Goal: Transaction & Acquisition: Book appointment/travel/reservation

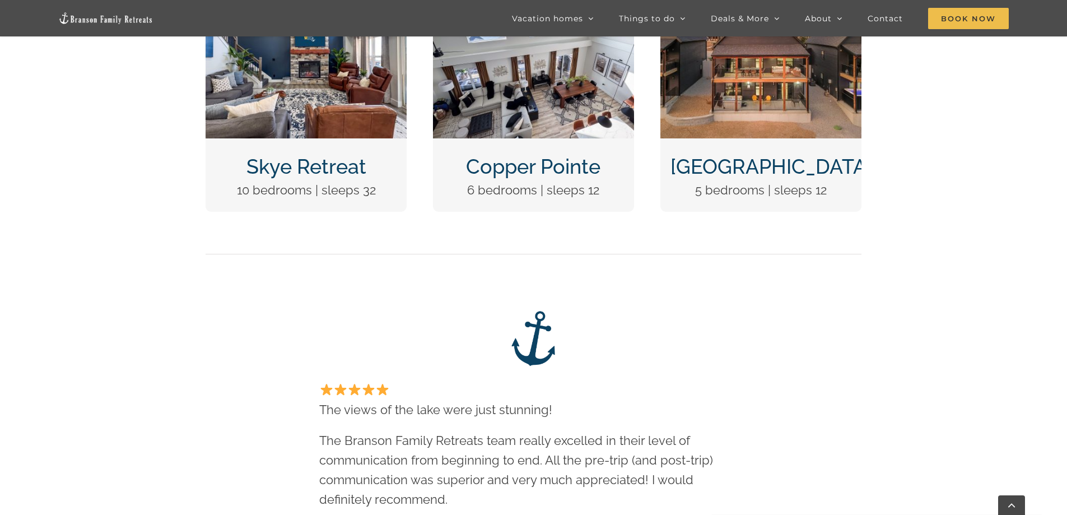
scroll to position [672, 0]
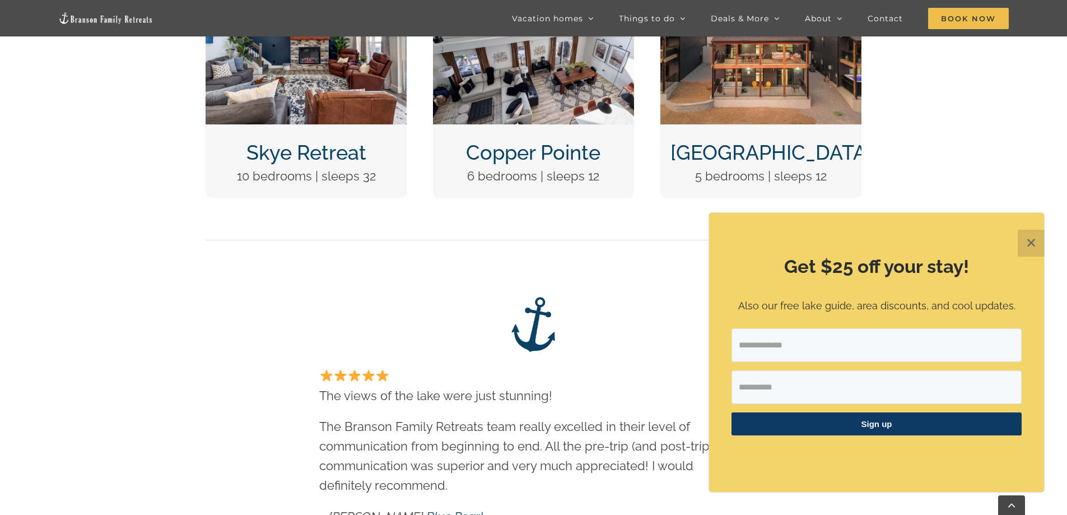
click at [527, 161] on link "Copper Pointe" at bounding box center [533, 153] width 134 height 24
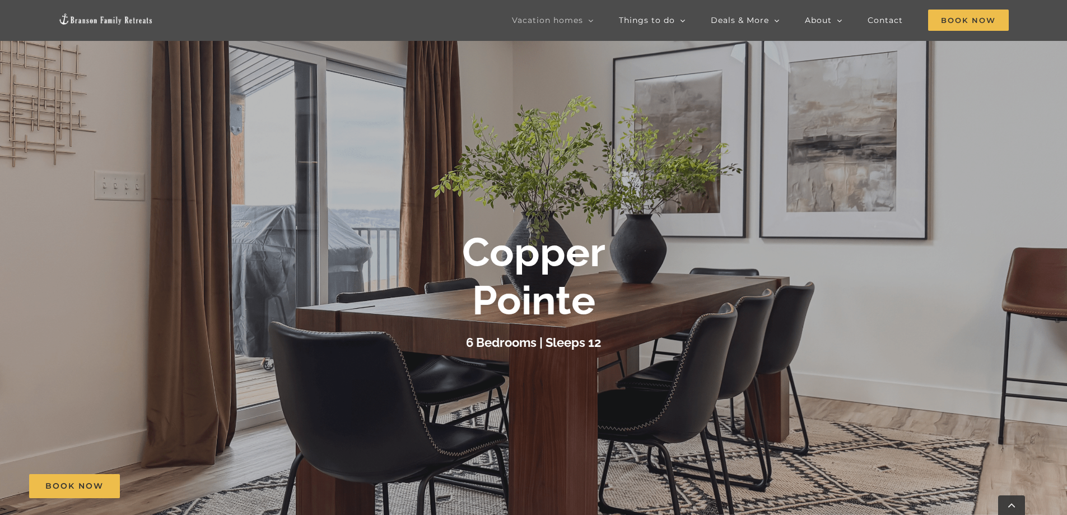
scroll to position [280, 0]
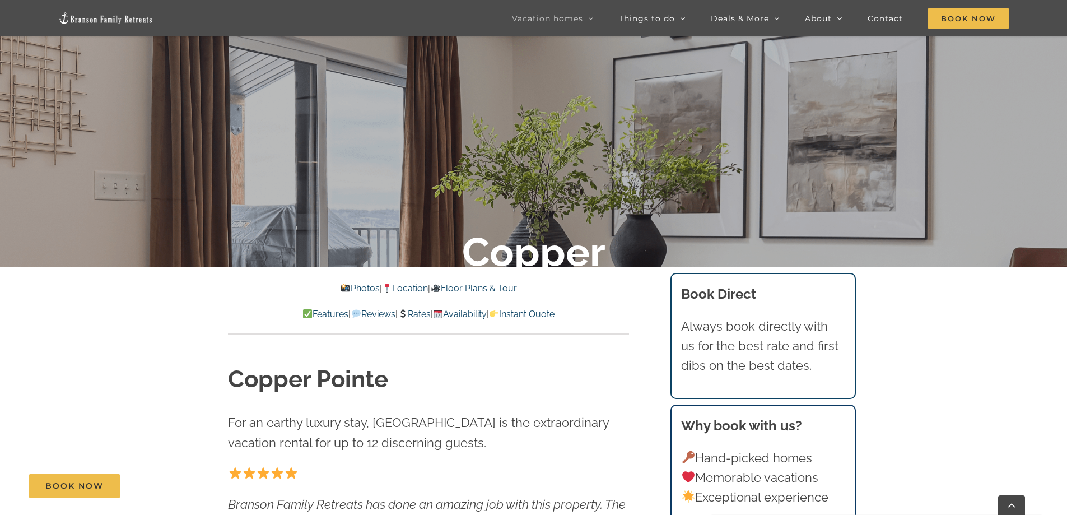
click at [347, 285] on link "Photos" at bounding box center [359, 288] width 39 height 11
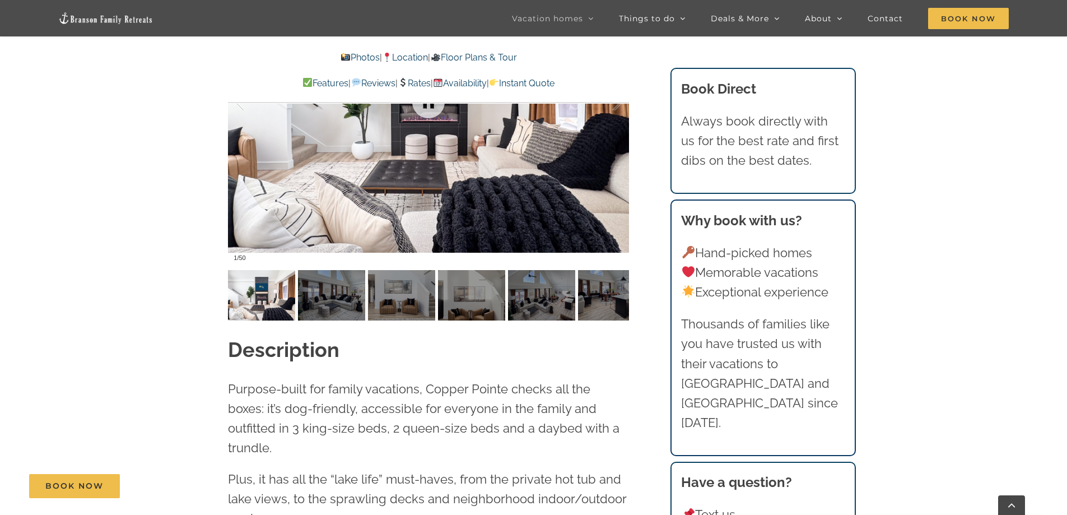
scroll to position [912, 0]
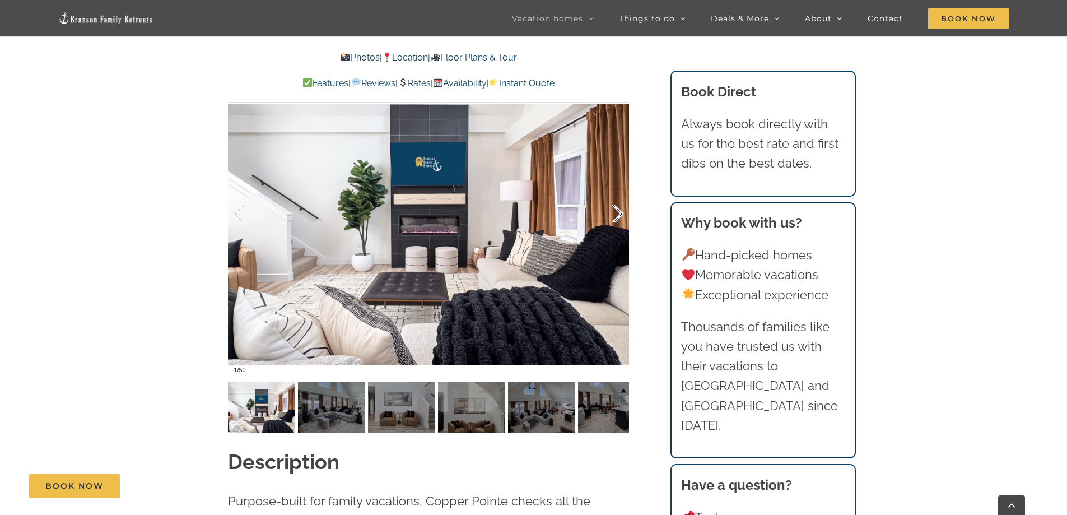
click at [615, 216] on div at bounding box center [606, 213] width 35 height 69
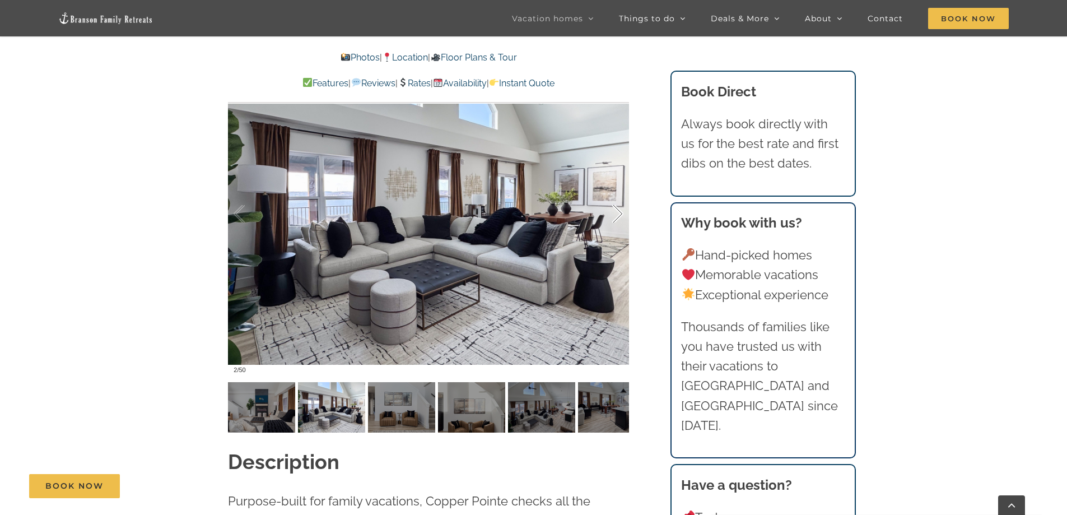
click at [615, 216] on div at bounding box center [606, 213] width 35 height 69
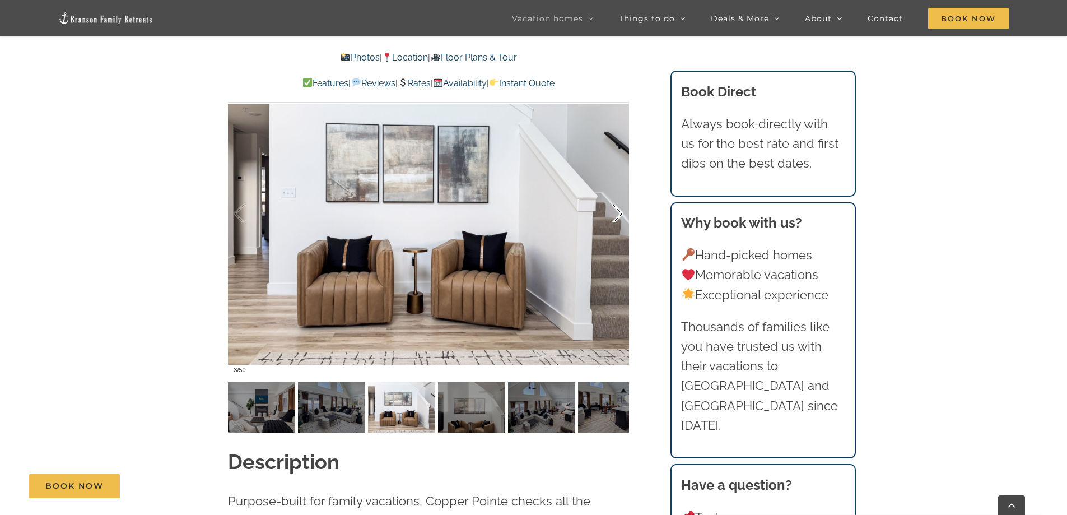
click at [615, 216] on div at bounding box center [606, 213] width 35 height 69
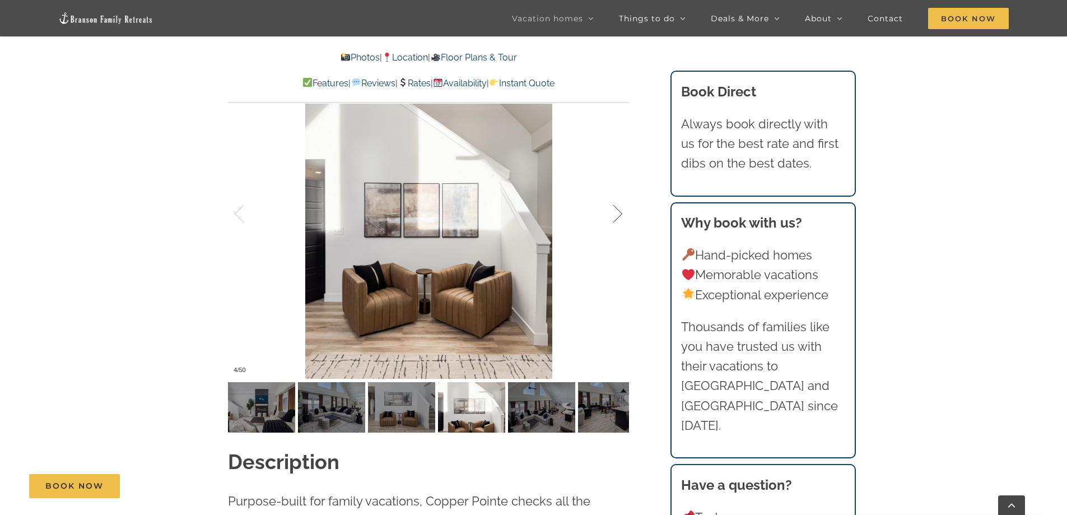
click at [615, 216] on div at bounding box center [606, 213] width 35 height 69
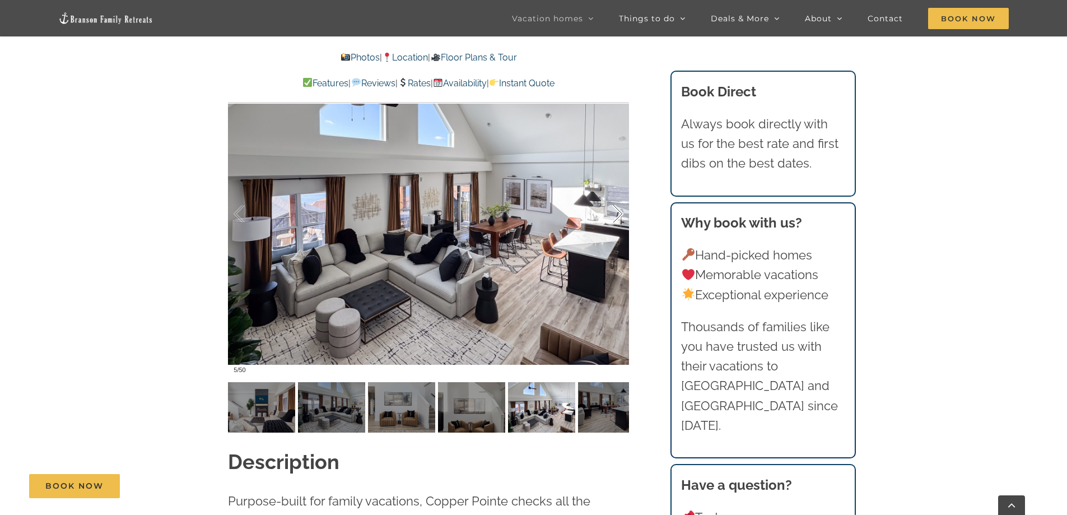
click at [615, 216] on div at bounding box center [606, 213] width 35 height 69
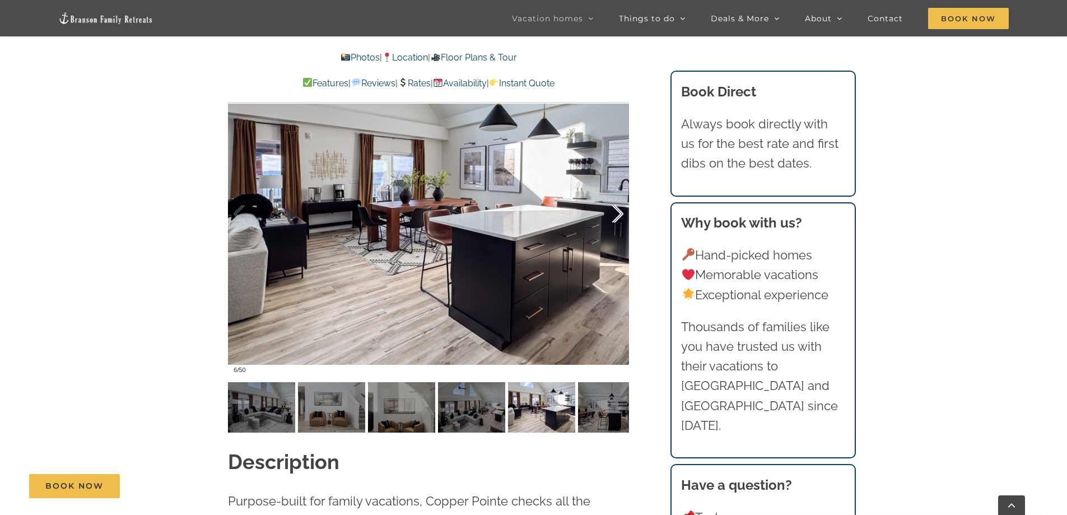
click at [615, 216] on div at bounding box center [606, 213] width 35 height 69
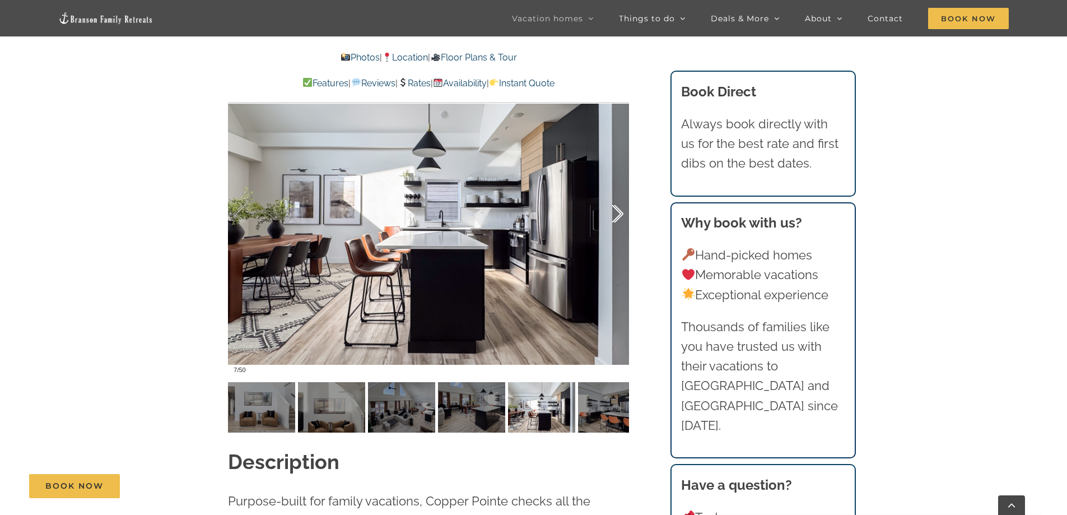
click at [615, 216] on div at bounding box center [606, 213] width 35 height 69
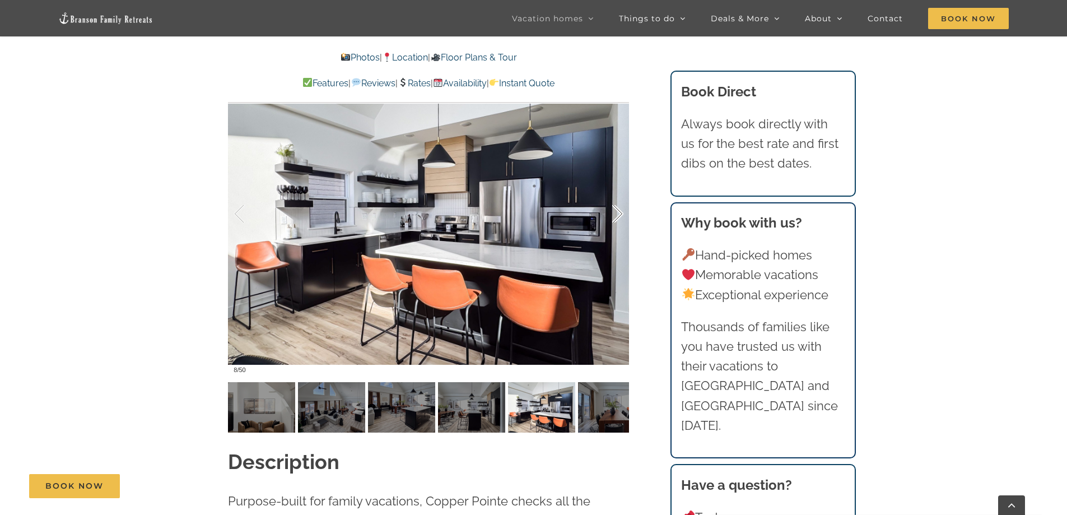
click at [615, 216] on div at bounding box center [606, 213] width 35 height 69
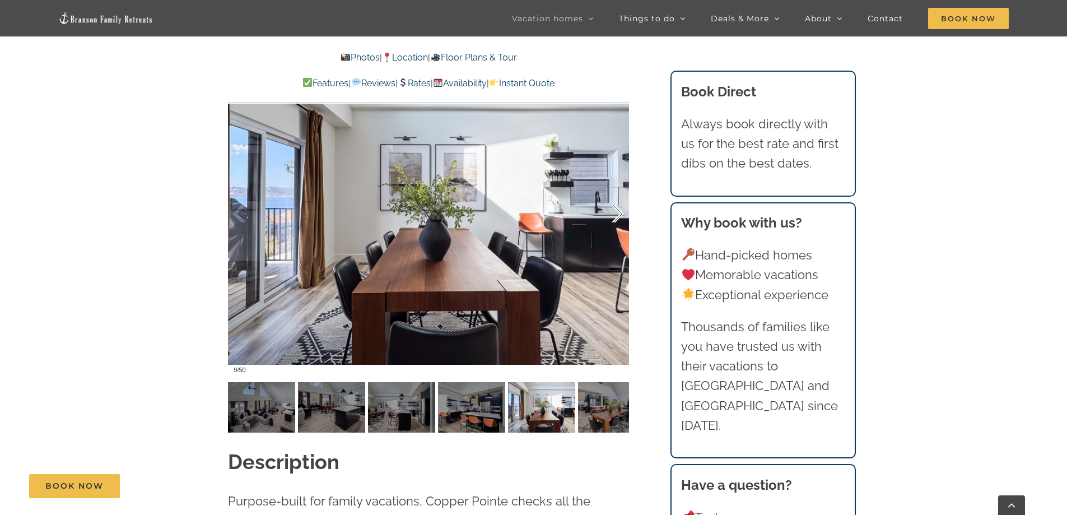
click at [615, 216] on div at bounding box center [606, 213] width 35 height 69
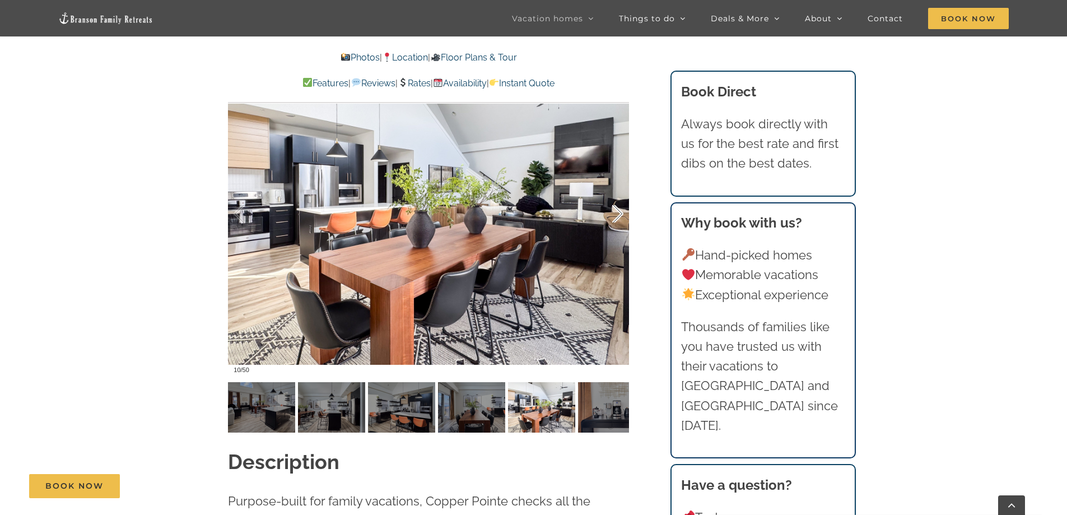
click at [615, 216] on div at bounding box center [606, 213] width 35 height 69
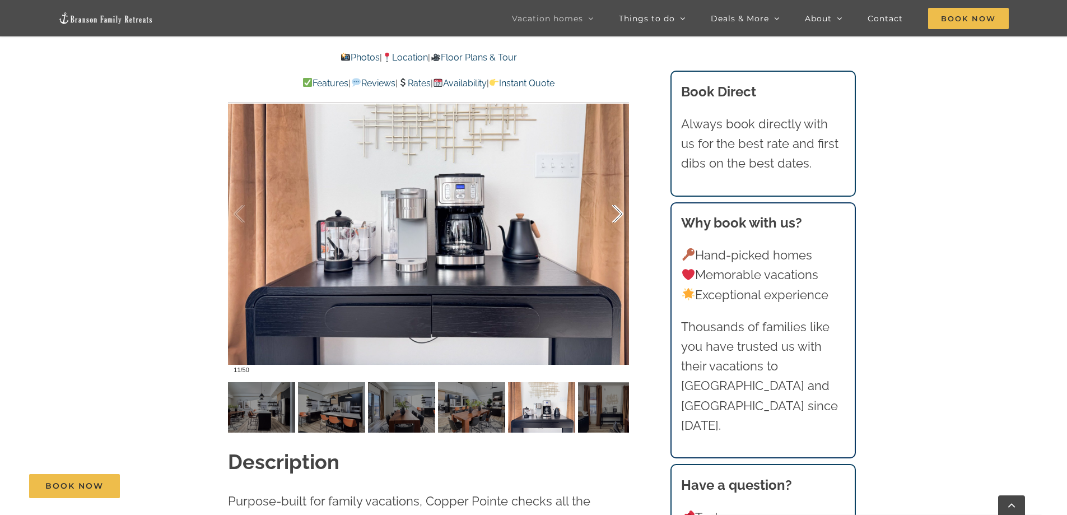
click at [615, 216] on div at bounding box center [606, 213] width 35 height 69
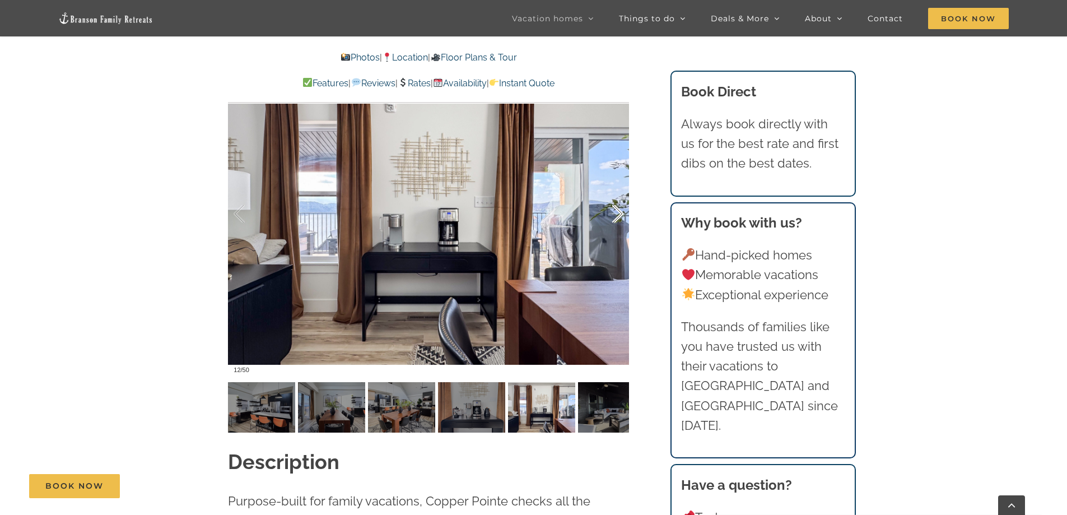
click at [615, 216] on div at bounding box center [606, 213] width 35 height 69
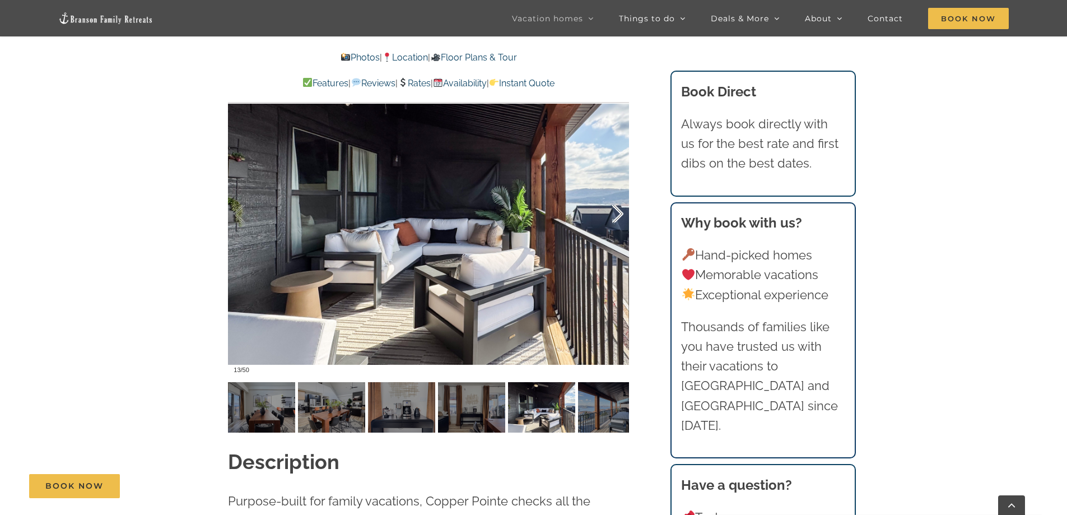
click at [615, 216] on div at bounding box center [606, 213] width 35 height 69
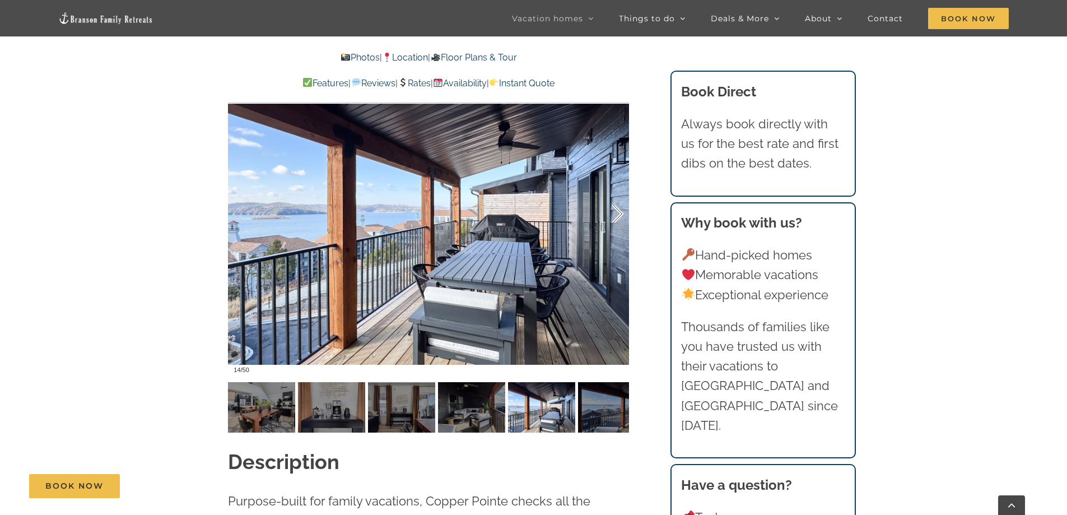
click at [615, 216] on div at bounding box center [606, 213] width 35 height 69
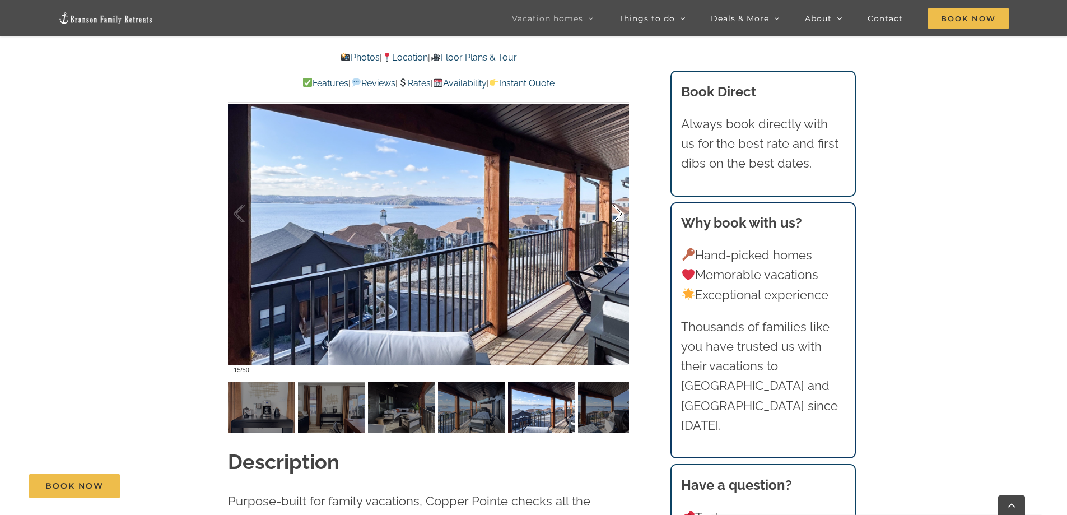
click at [615, 216] on div at bounding box center [606, 213] width 35 height 69
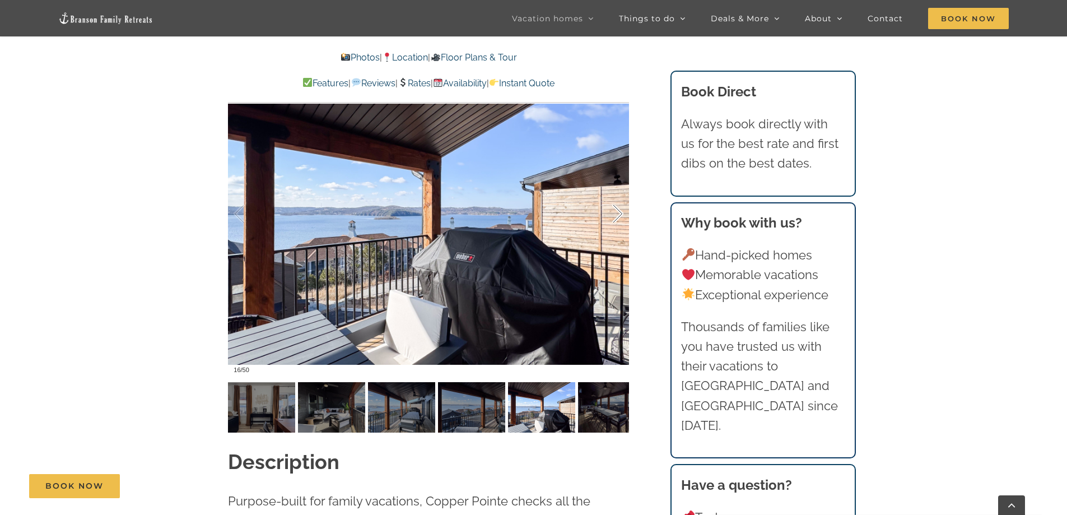
click at [615, 216] on div at bounding box center [606, 213] width 35 height 69
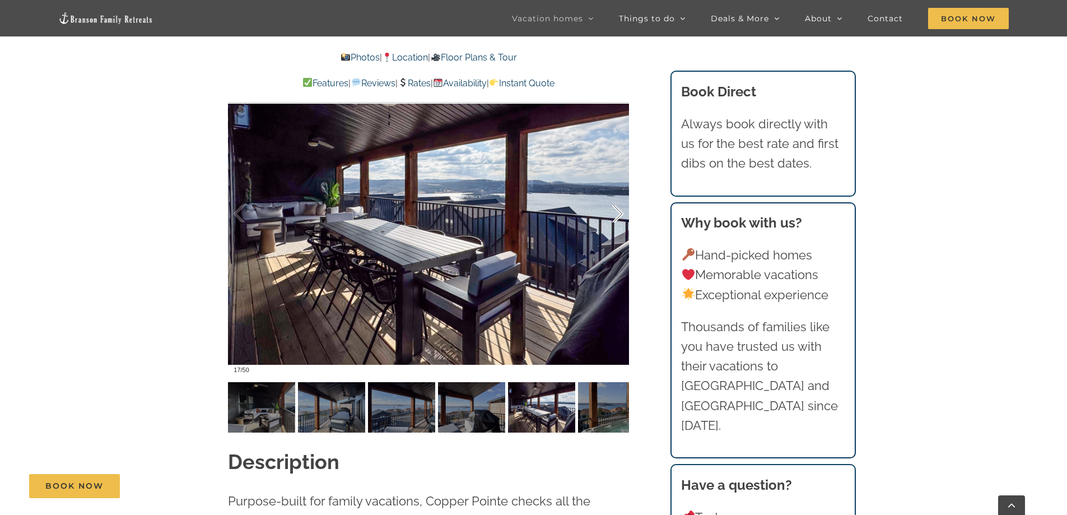
click at [615, 216] on div at bounding box center [606, 213] width 35 height 69
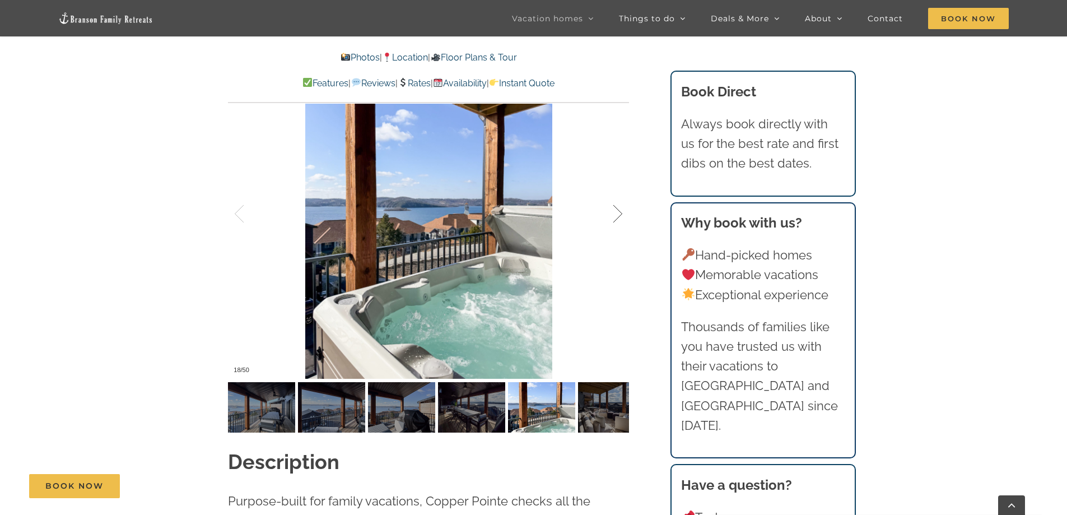
click at [615, 216] on div at bounding box center [606, 213] width 35 height 69
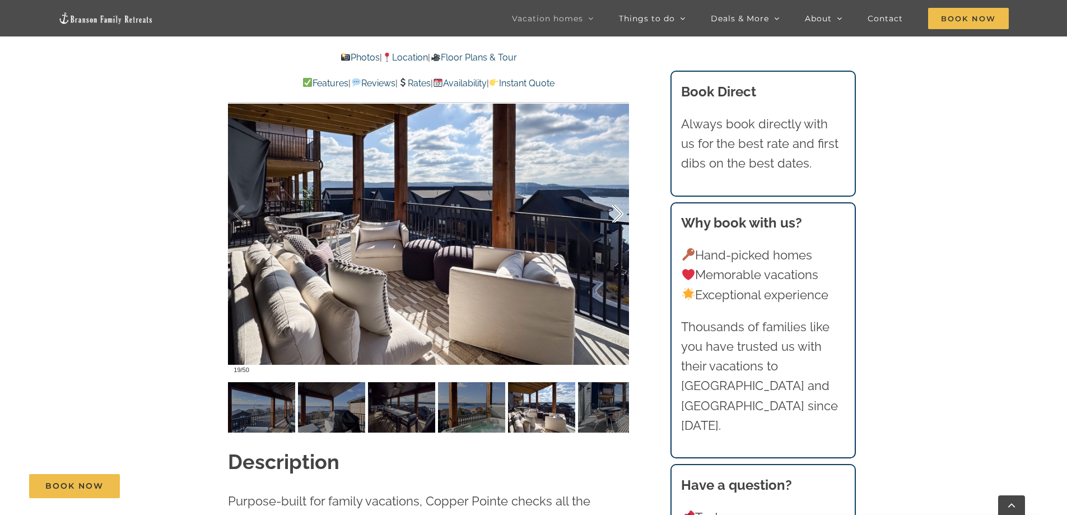
click at [615, 216] on div at bounding box center [606, 213] width 35 height 69
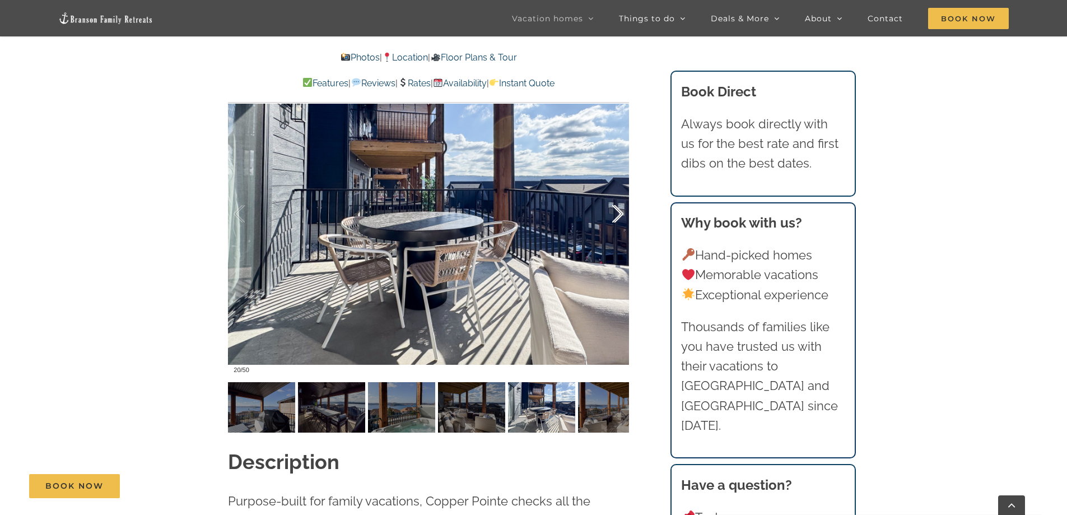
click at [615, 216] on div at bounding box center [606, 213] width 35 height 69
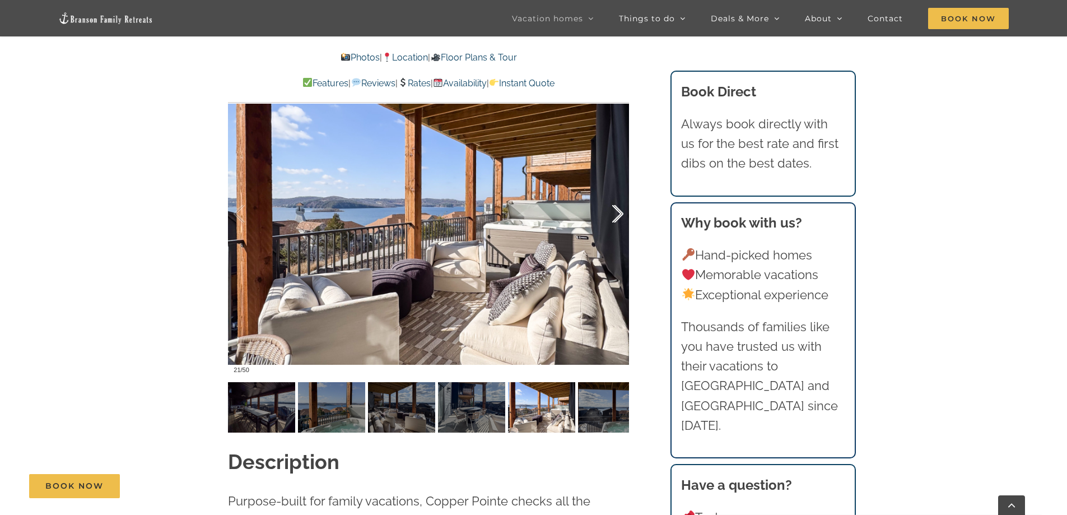
click at [615, 216] on div at bounding box center [606, 213] width 35 height 69
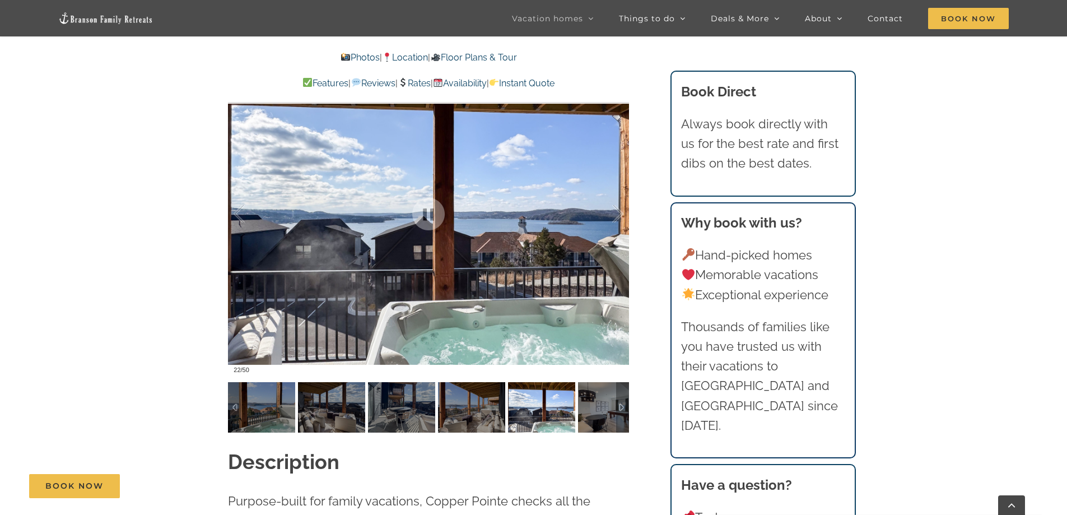
click at [544, 404] on img at bounding box center [541, 407] width 67 height 50
click at [599, 412] on img at bounding box center [611, 407] width 67 height 50
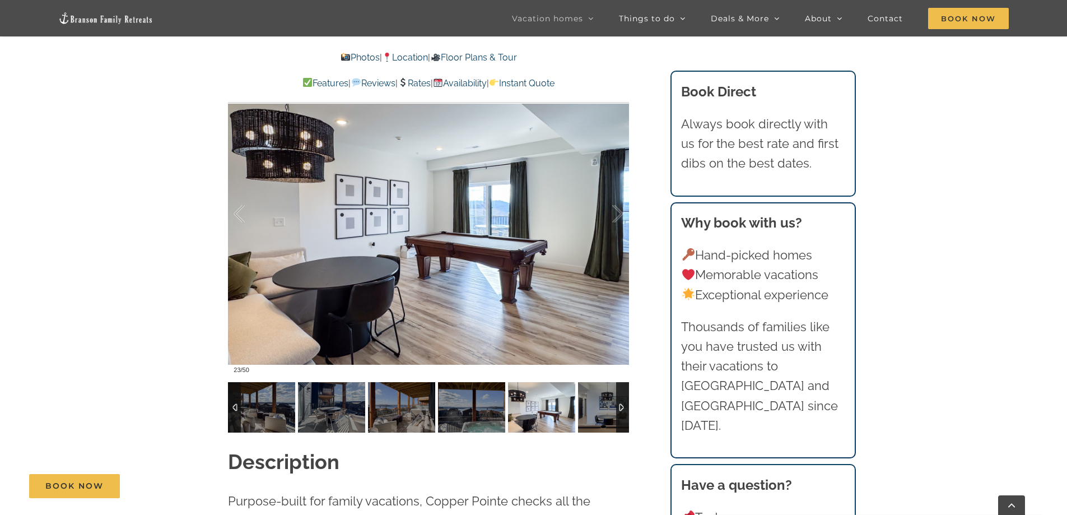
click at [620, 408] on div at bounding box center [622, 407] width 13 height 50
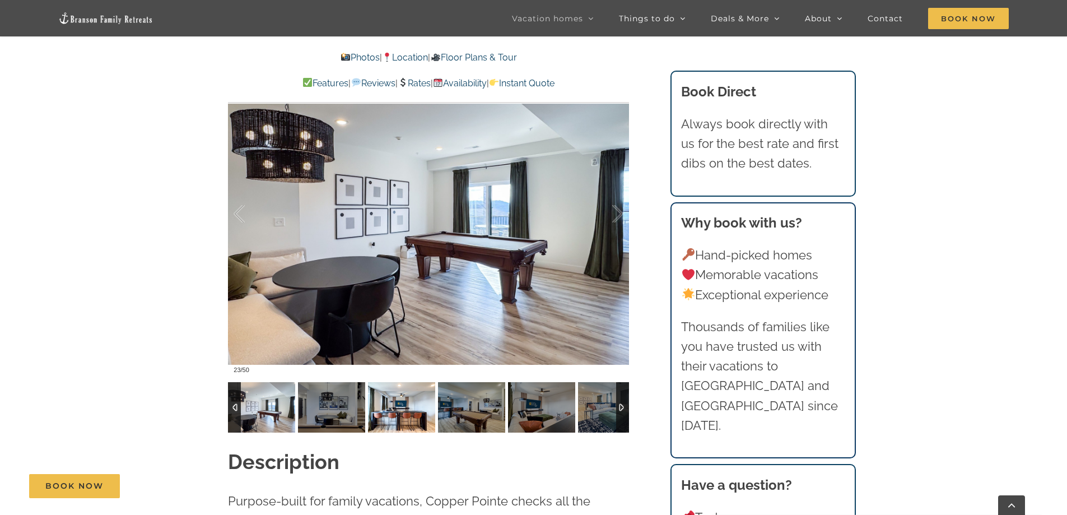
click at [422, 405] on img at bounding box center [401, 407] width 67 height 50
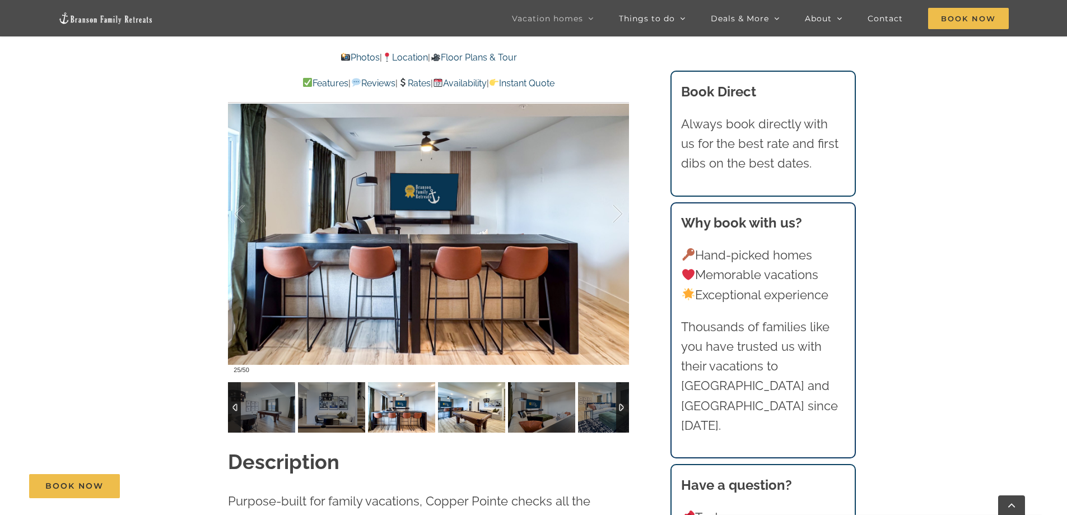
click at [456, 410] on img at bounding box center [471, 407] width 67 height 50
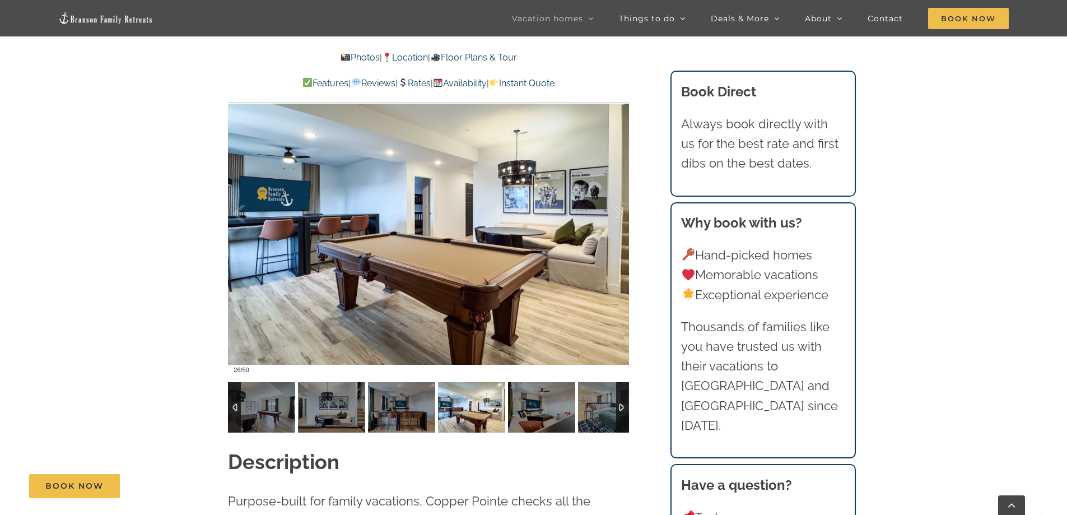
click at [477, 415] on img at bounding box center [471, 407] width 67 height 50
click at [529, 414] on img at bounding box center [541, 407] width 67 height 50
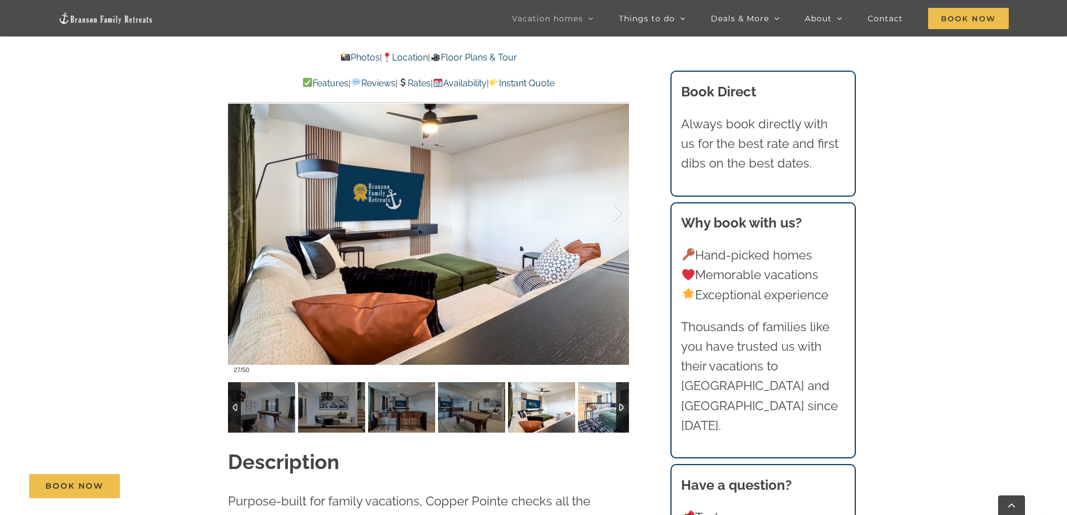
click at [611, 407] on img at bounding box center [611, 407] width 67 height 50
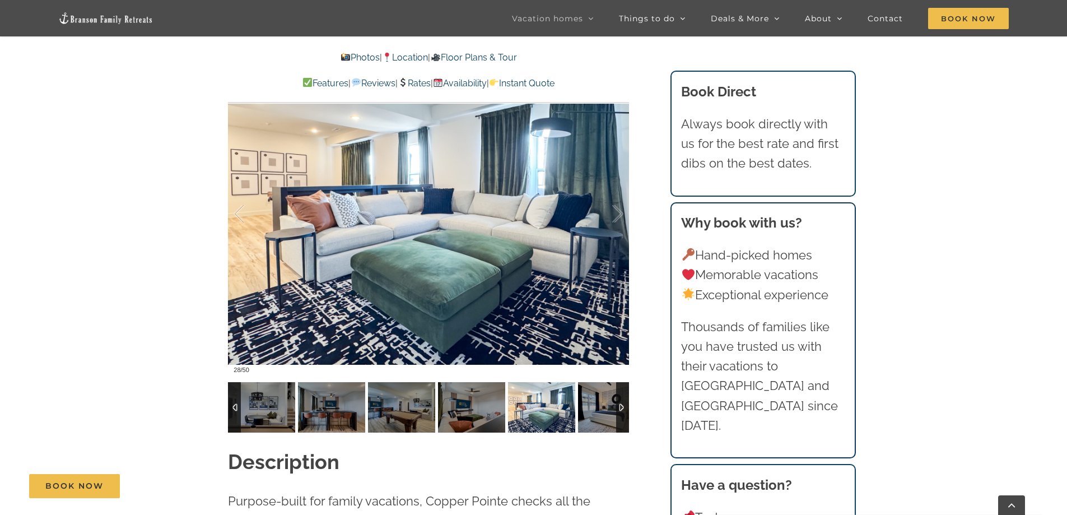
click at [617, 403] on div at bounding box center [622, 407] width 13 height 50
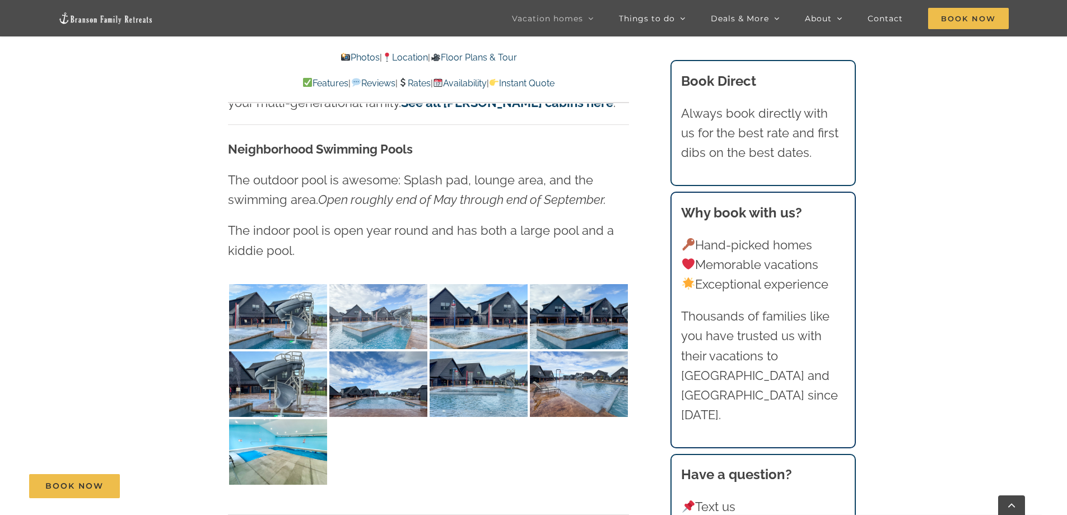
scroll to position [2480, 0]
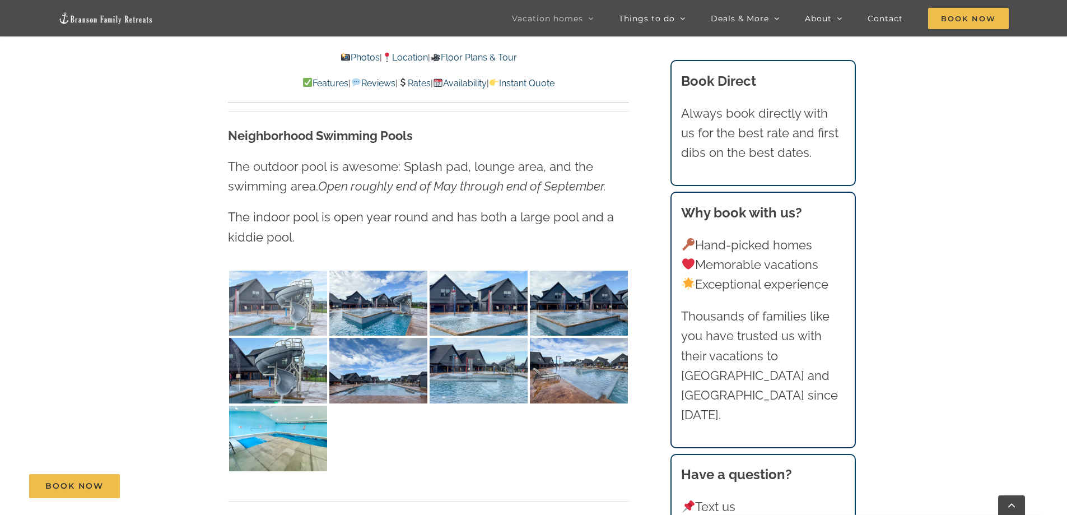
click at [278, 291] on img at bounding box center [278, 303] width 98 height 66
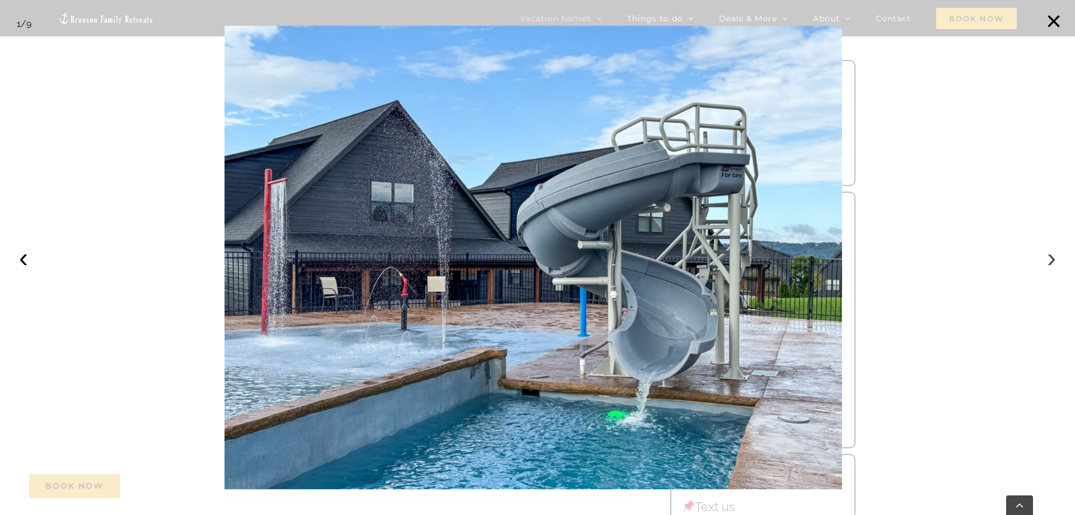
click at [1047, 259] on button "›" at bounding box center [1051, 257] width 25 height 25
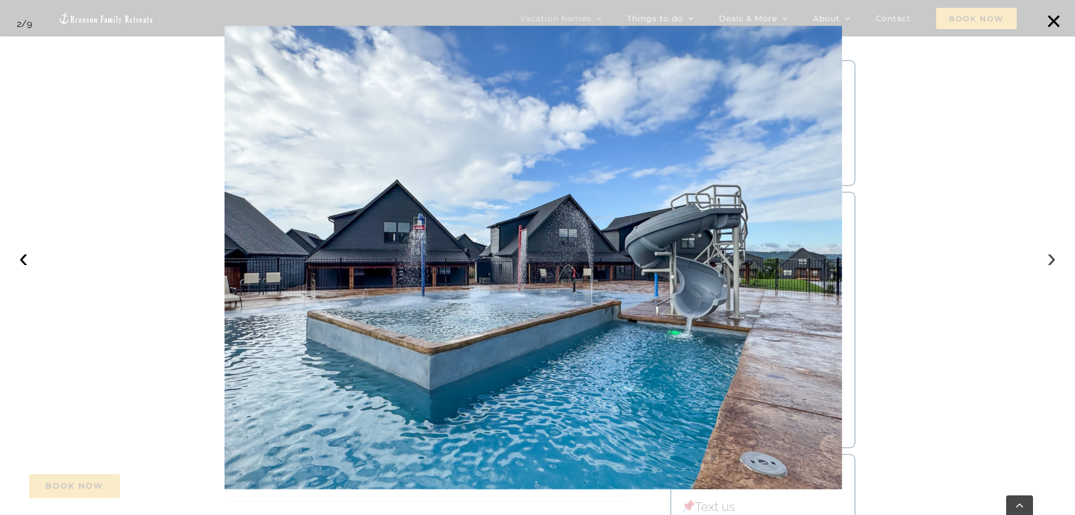
click at [1047, 259] on button "›" at bounding box center [1051, 257] width 25 height 25
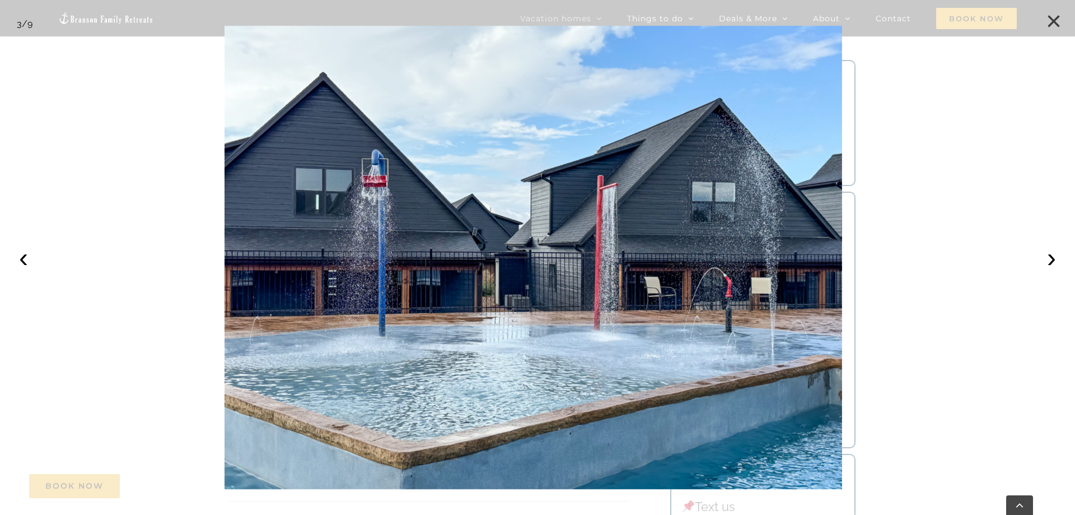
click at [1053, 18] on button "×" at bounding box center [1054, 21] width 25 height 25
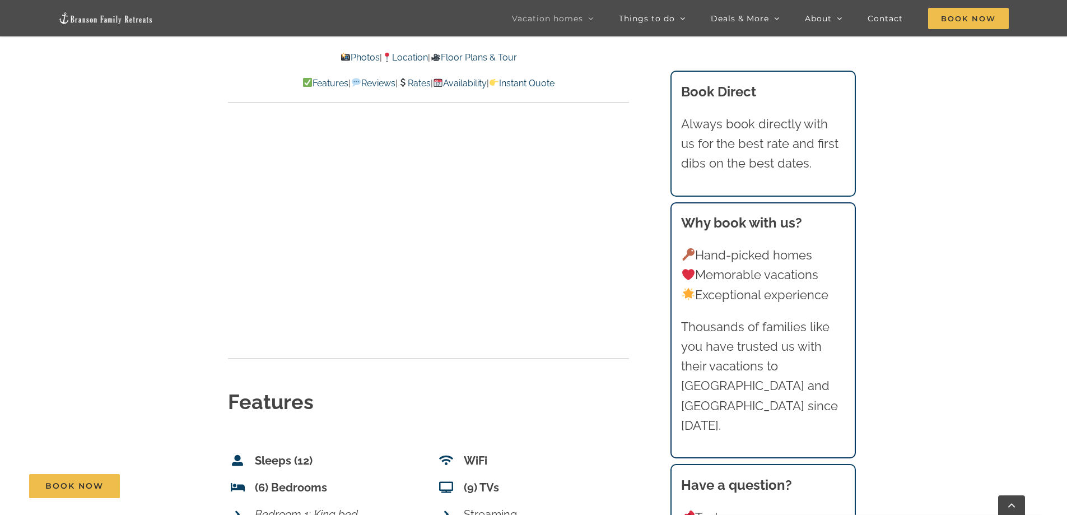
scroll to position [3432, 0]
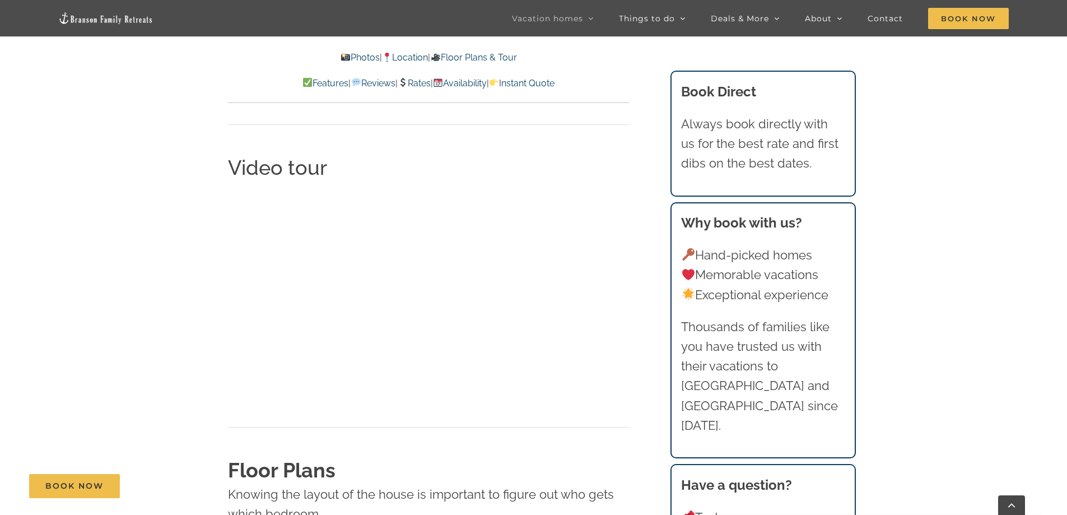
scroll to position [3864, 0]
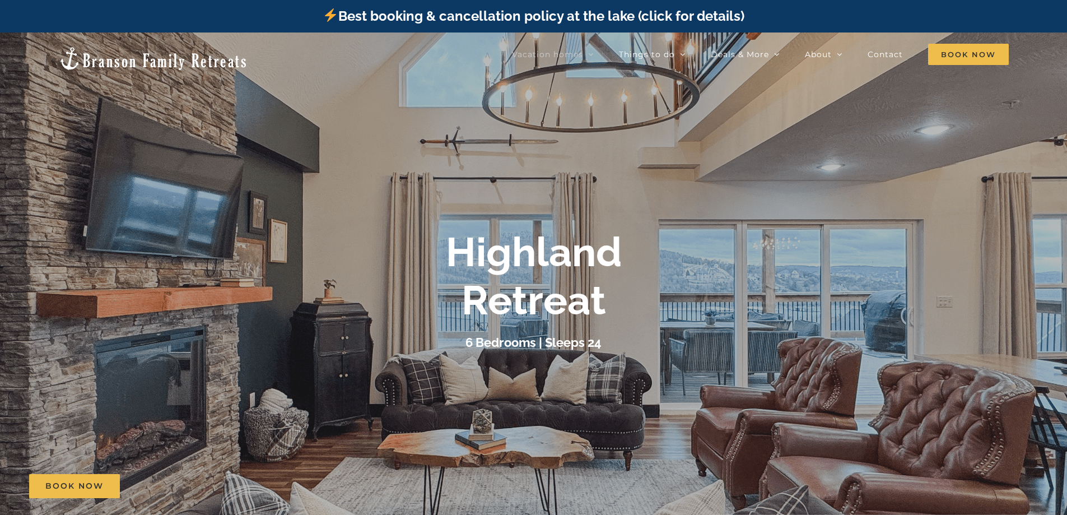
click at [708, 234] on div "Highland Retreat" at bounding box center [534, 276] width 448 height 97
click at [587, 376] on div at bounding box center [533, 289] width 1067 height 515
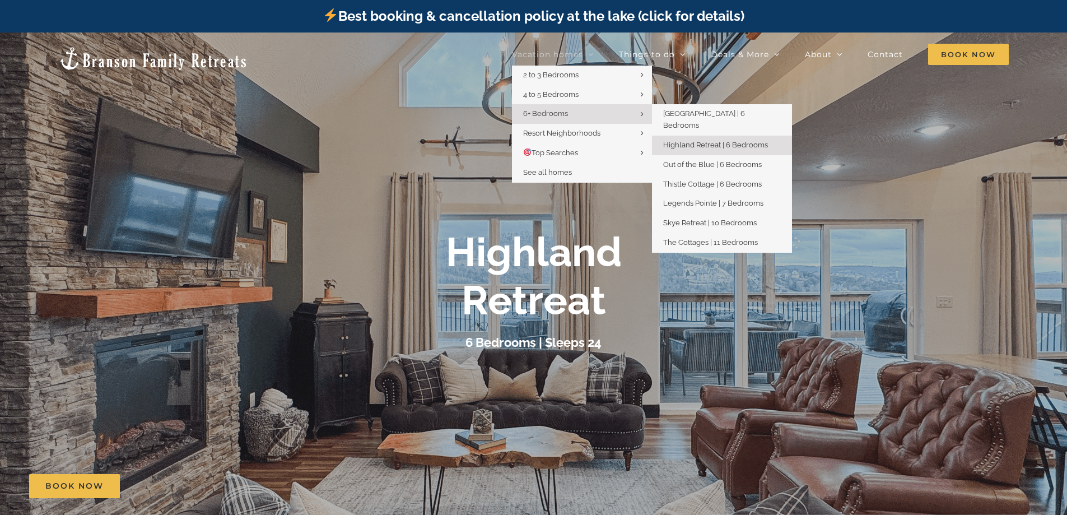
click at [703, 141] on span "Highland Retreat | 6 Bedrooms" at bounding box center [715, 145] width 105 height 8
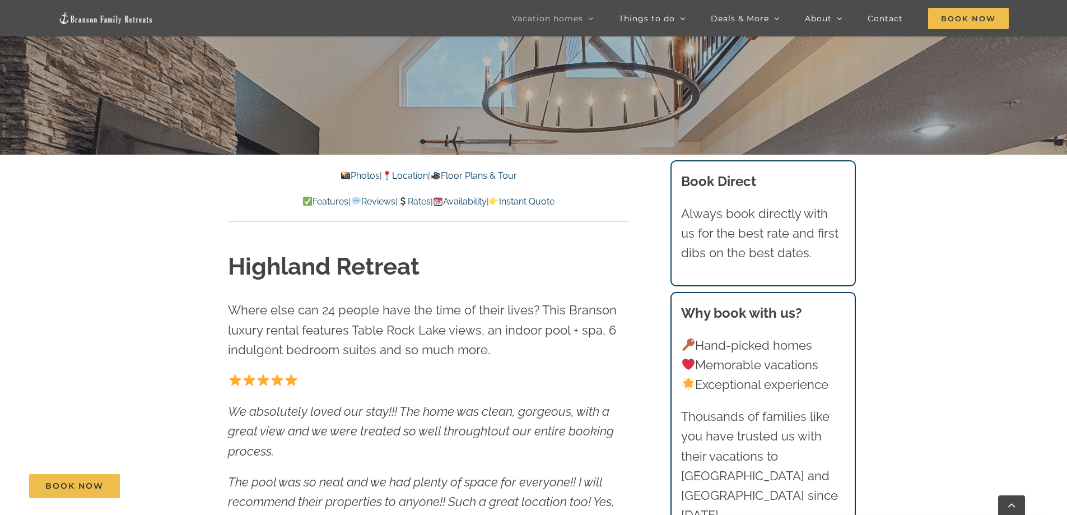
scroll to position [392, 0]
click at [353, 176] on link "Photos" at bounding box center [359, 176] width 39 height 11
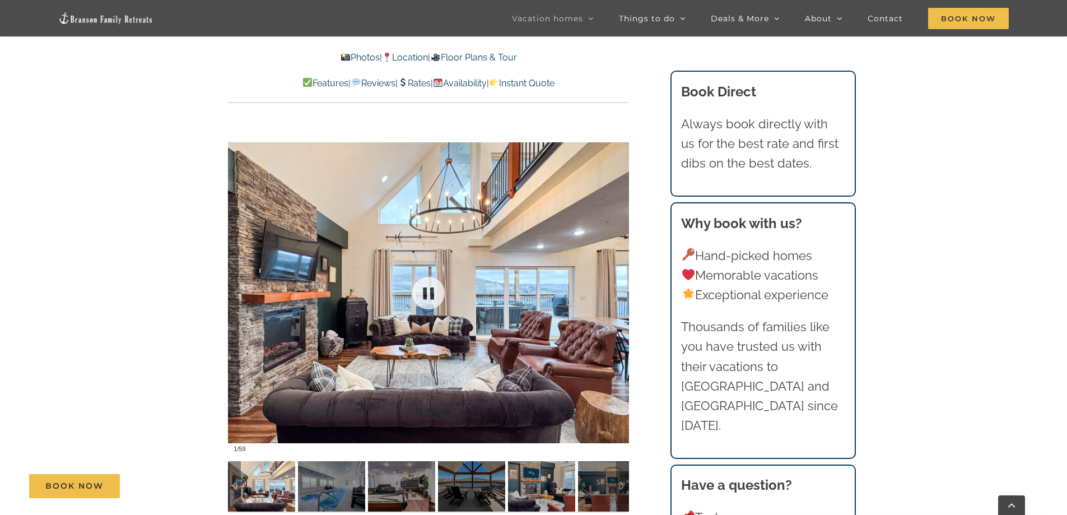
scroll to position [819, 0]
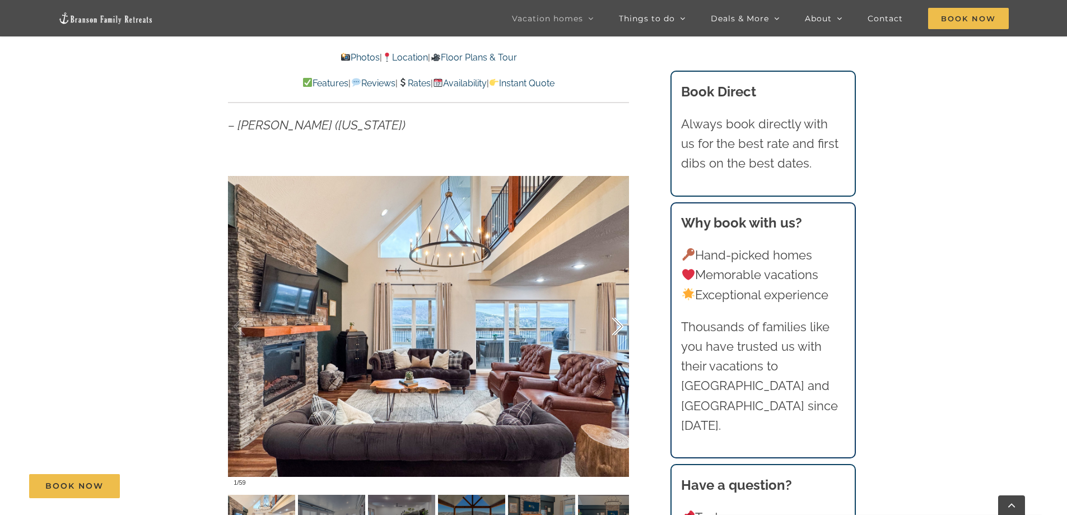
click at [614, 324] on div at bounding box center [606, 326] width 35 height 69
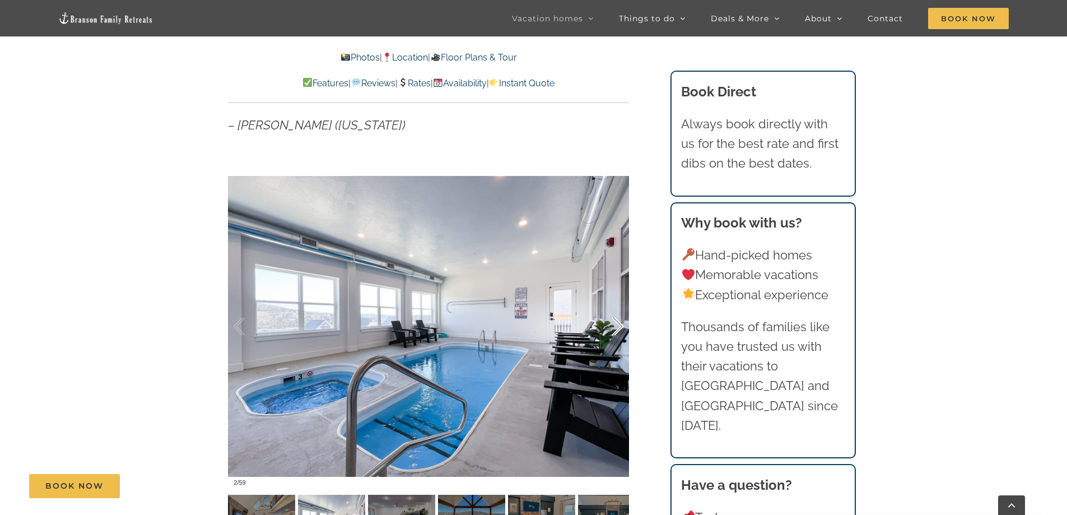
click at [614, 324] on div at bounding box center [606, 326] width 35 height 69
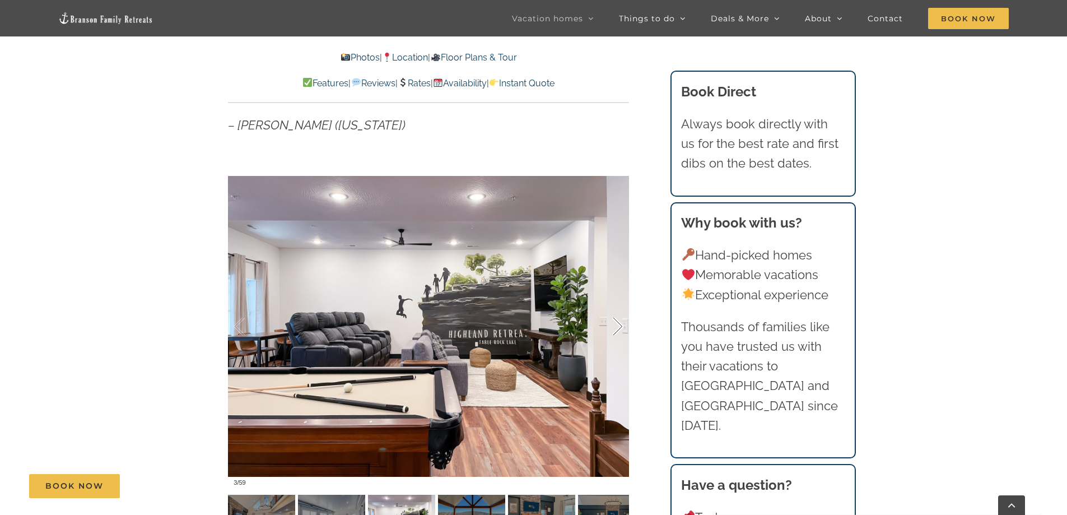
click at [614, 324] on div at bounding box center [606, 326] width 35 height 69
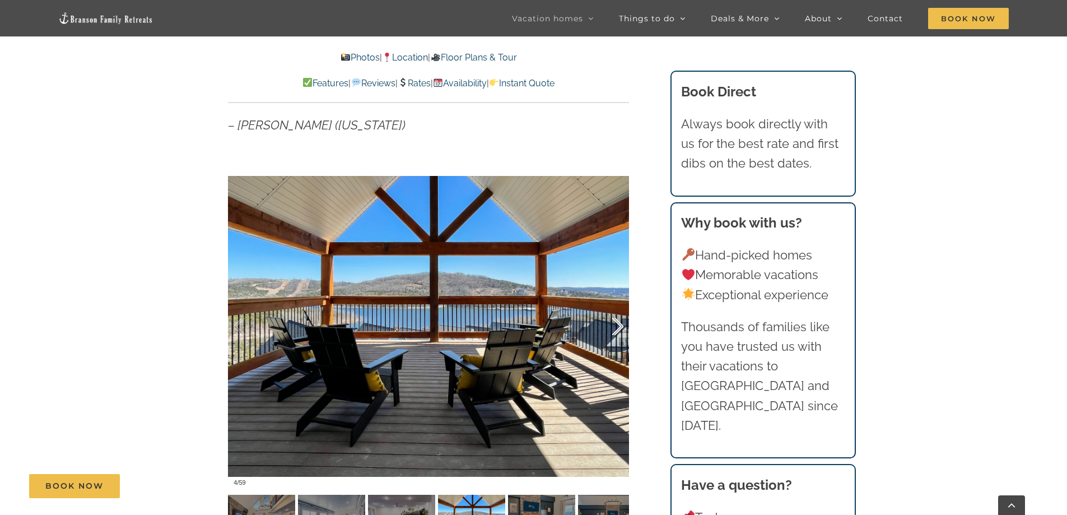
click at [614, 324] on div at bounding box center [606, 326] width 35 height 69
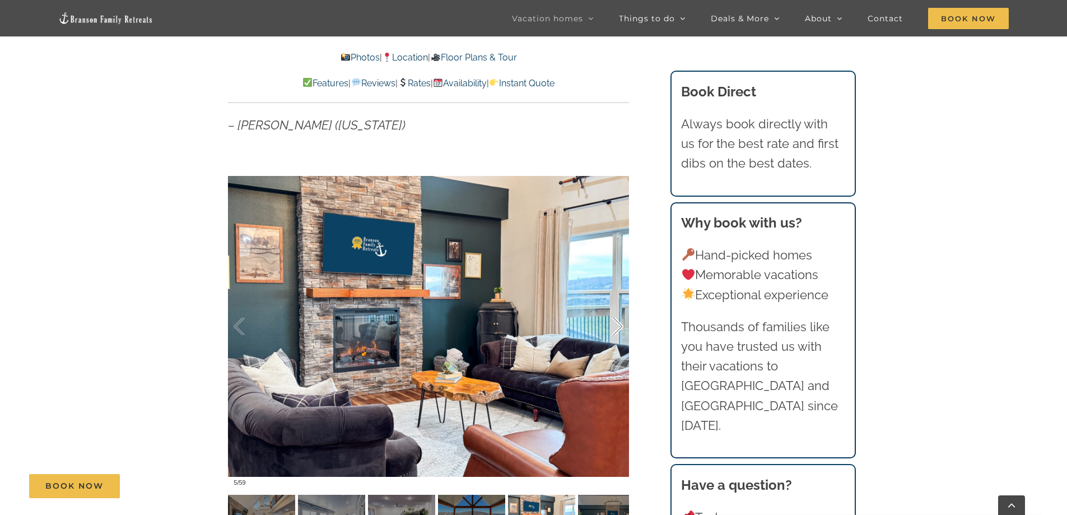
click at [614, 324] on div at bounding box center [606, 326] width 35 height 69
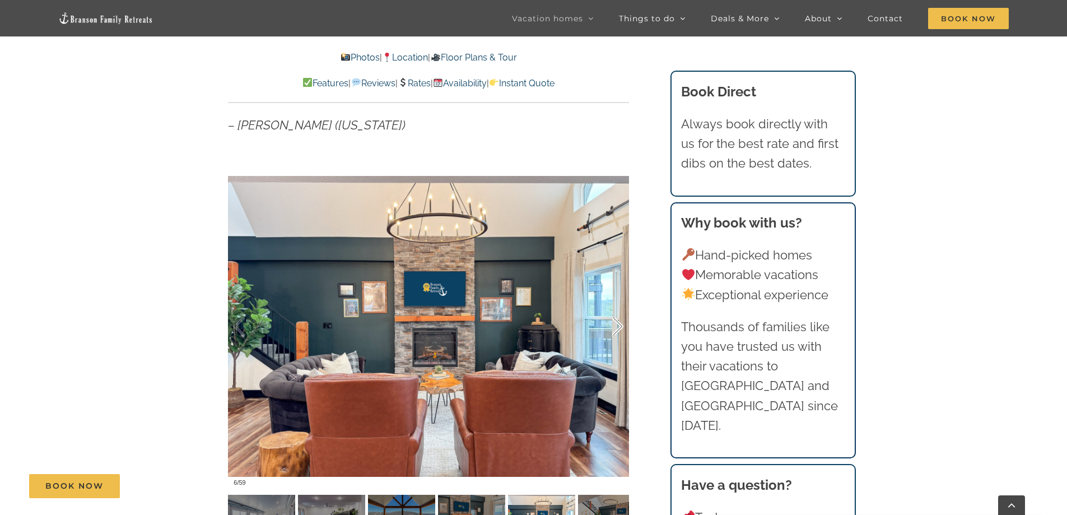
click at [614, 324] on div at bounding box center [606, 326] width 35 height 69
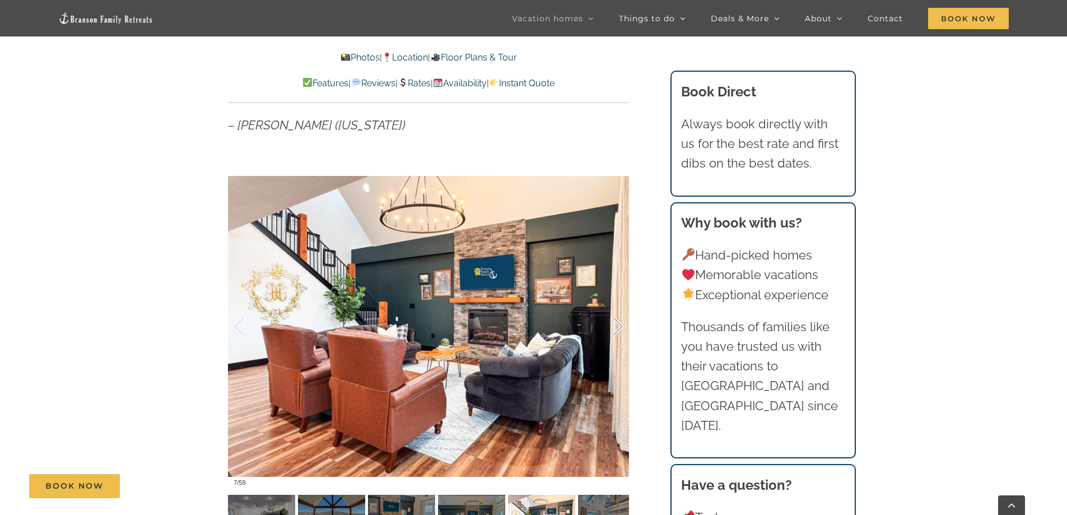
click at [614, 324] on div at bounding box center [606, 326] width 35 height 69
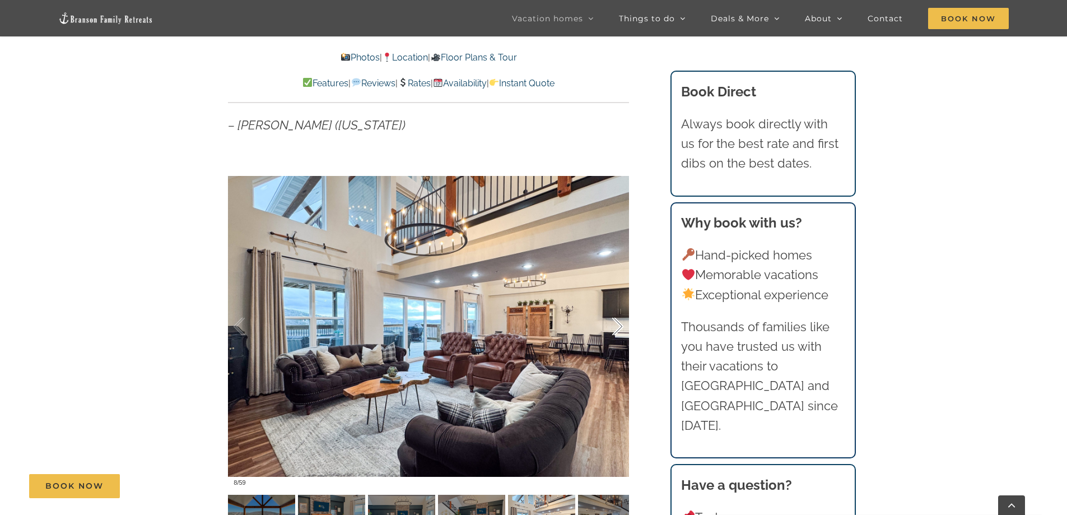
click at [614, 324] on div at bounding box center [606, 326] width 35 height 69
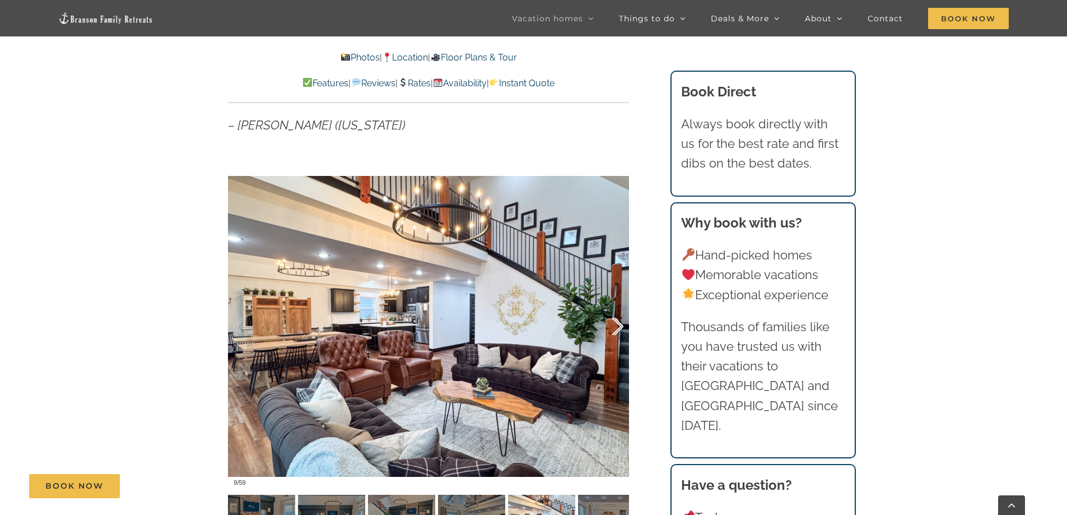
click at [614, 324] on div at bounding box center [606, 326] width 35 height 69
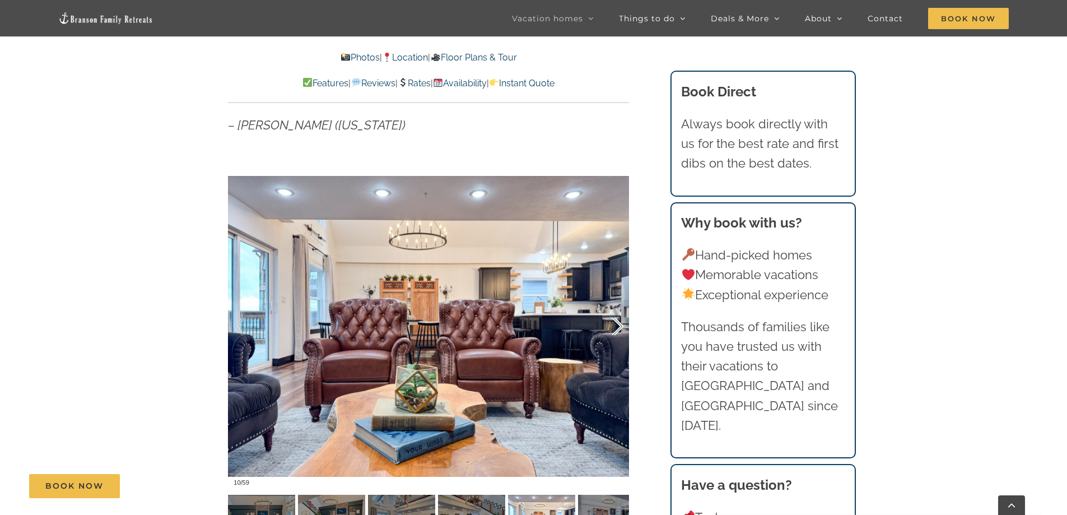
click at [614, 324] on div at bounding box center [606, 326] width 35 height 69
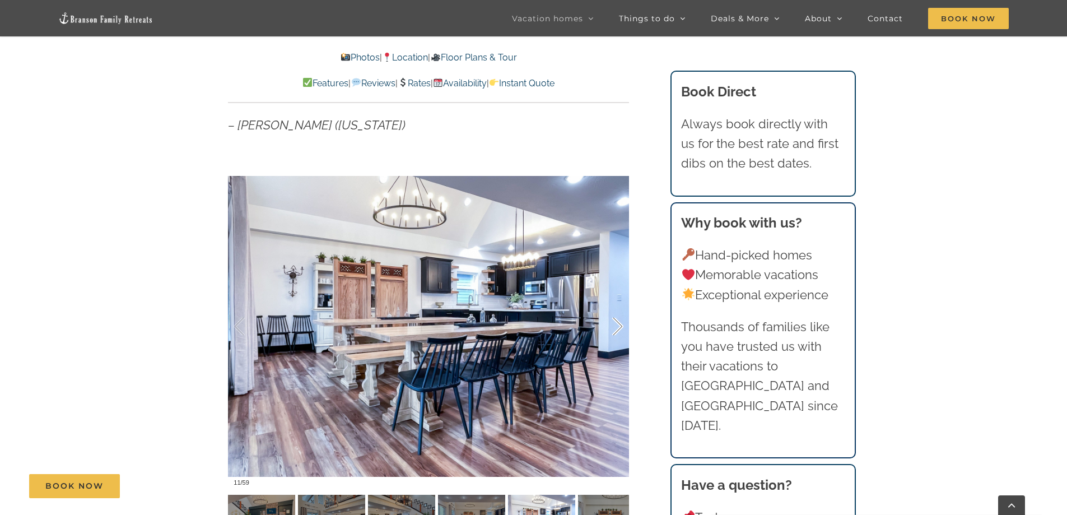
click at [614, 324] on div at bounding box center [606, 326] width 35 height 69
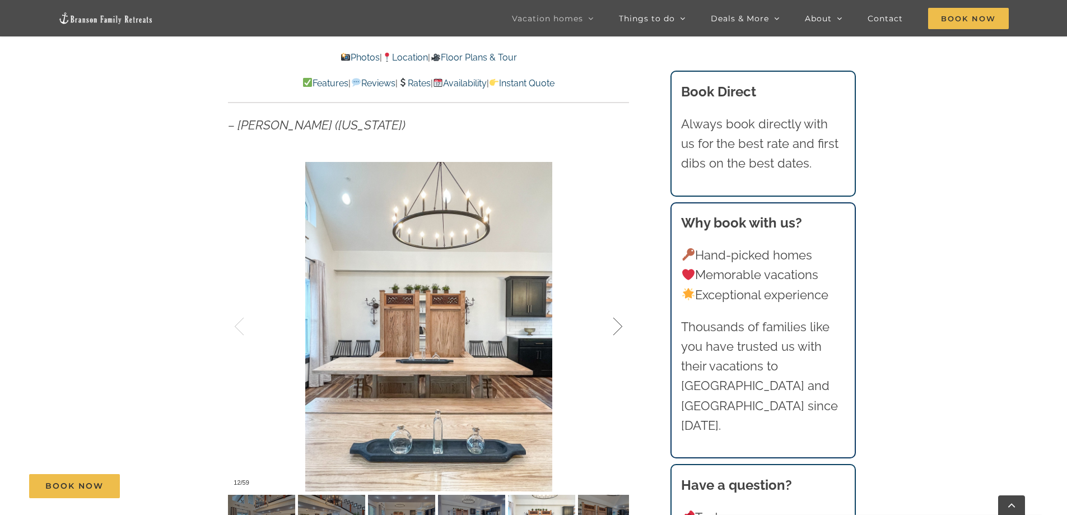
click at [614, 324] on div at bounding box center [606, 326] width 35 height 69
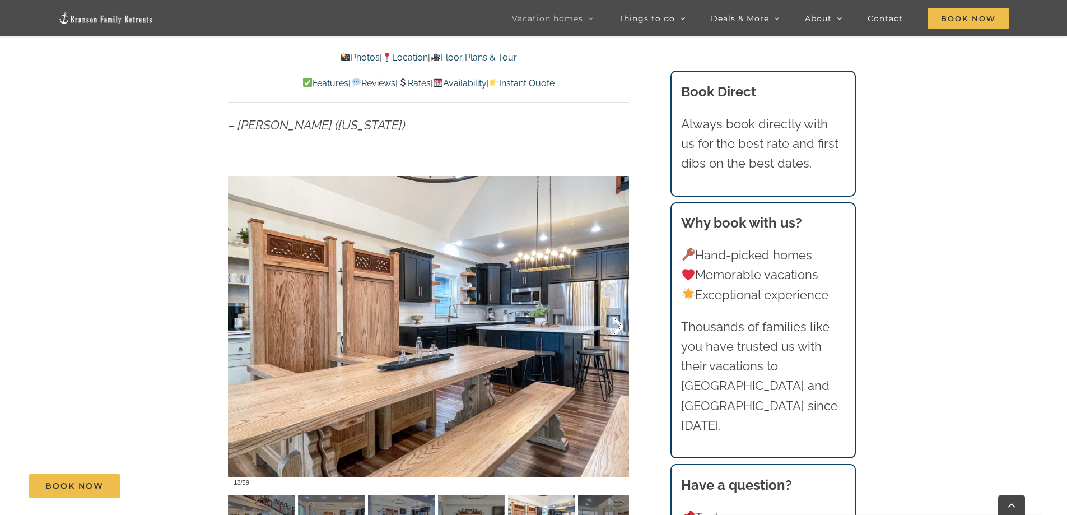
click at [614, 324] on div at bounding box center [606, 326] width 35 height 69
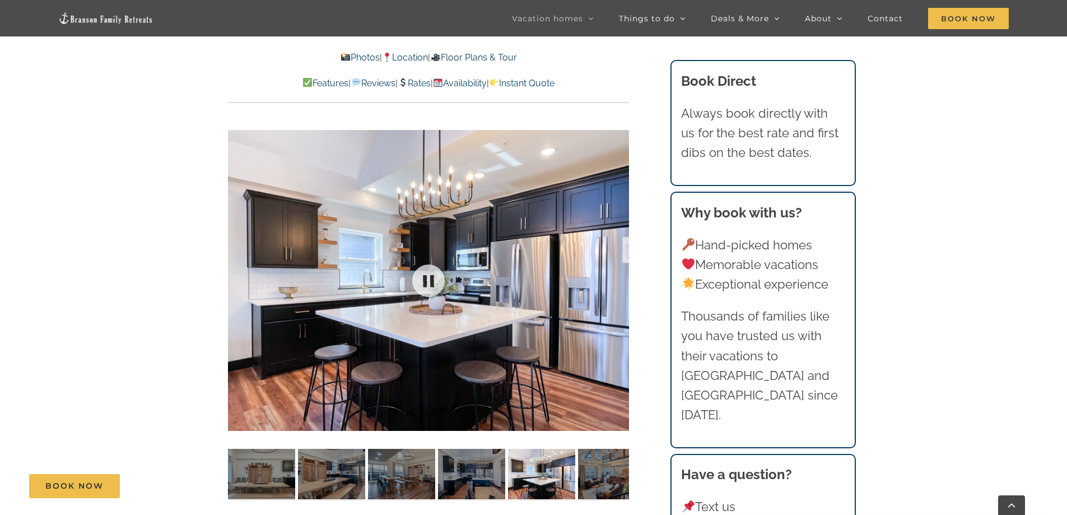
scroll to position [896, 0]
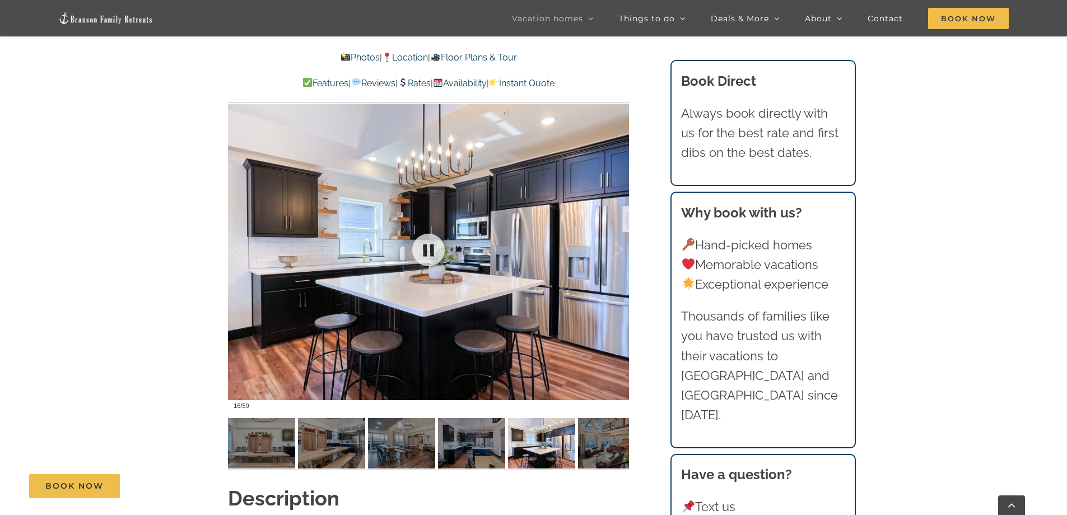
click at [506, 287] on div at bounding box center [428, 249] width 401 height 329
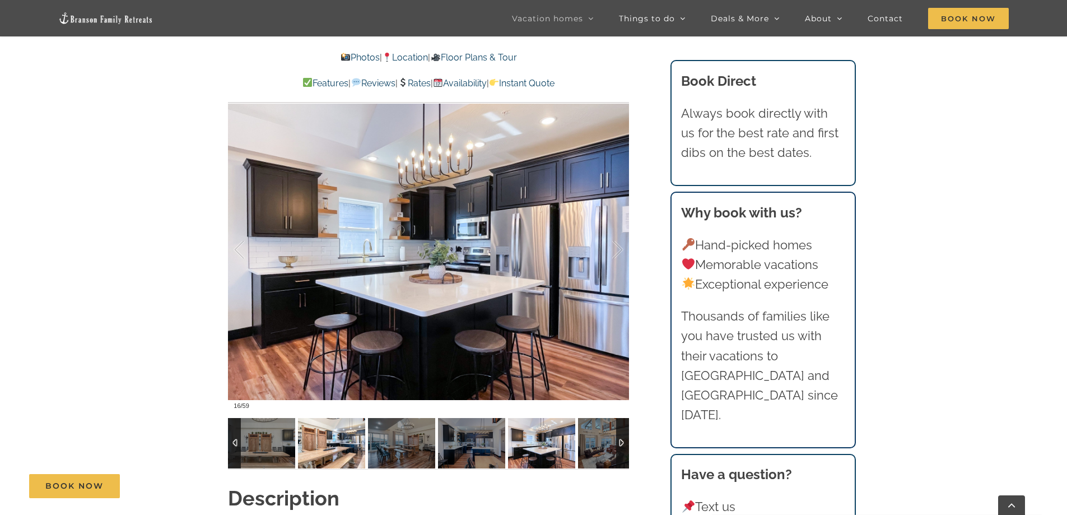
click at [324, 434] on img at bounding box center [331, 443] width 67 height 50
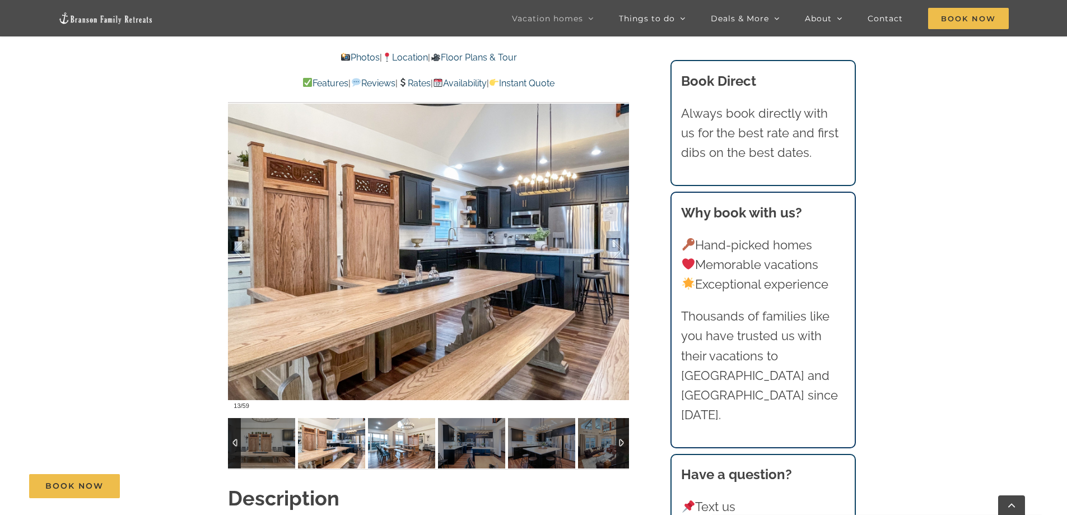
click at [388, 441] on img at bounding box center [401, 443] width 67 height 50
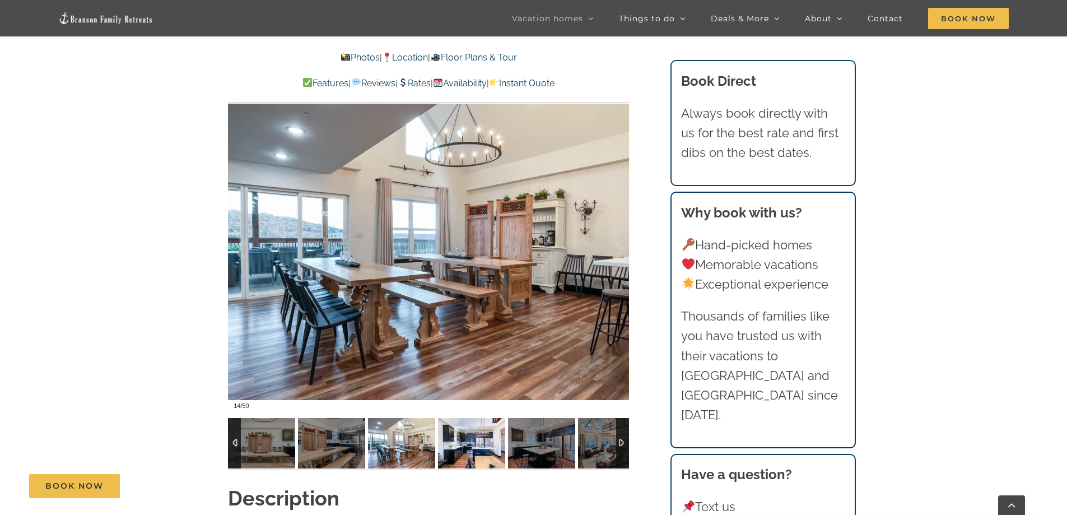
click at [484, 450] on img at bounding box center [471, 443] width 67 height 50
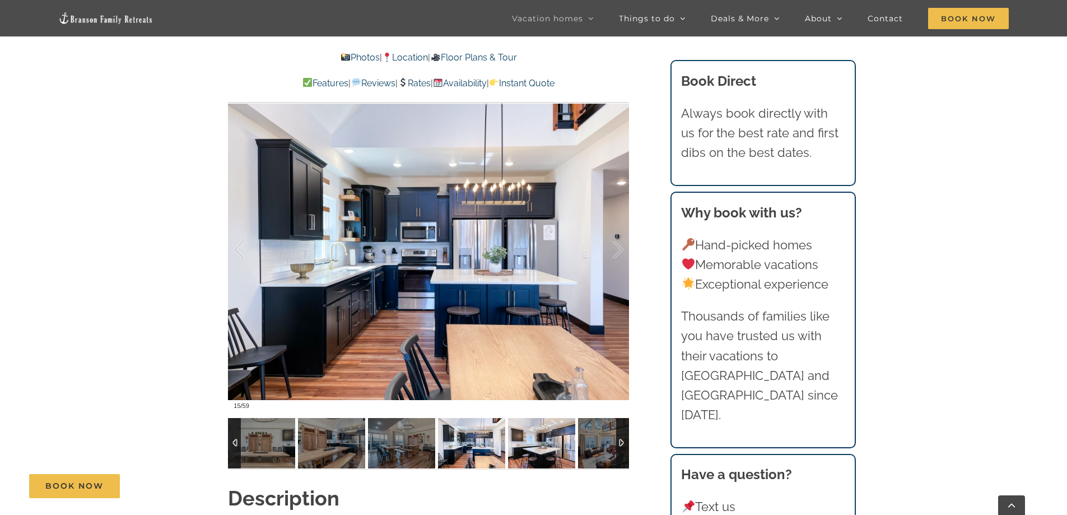
click at [538, 451] on img at bounding box center [541, 443] width 67 height 50
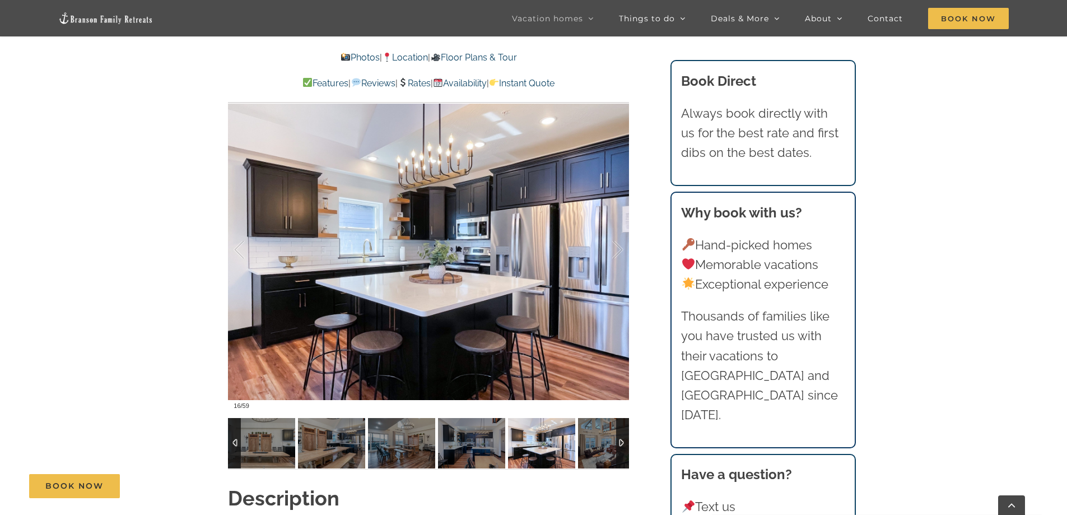
click at [623, 440] on div at bounding box center [622, 443] width 13 height 50
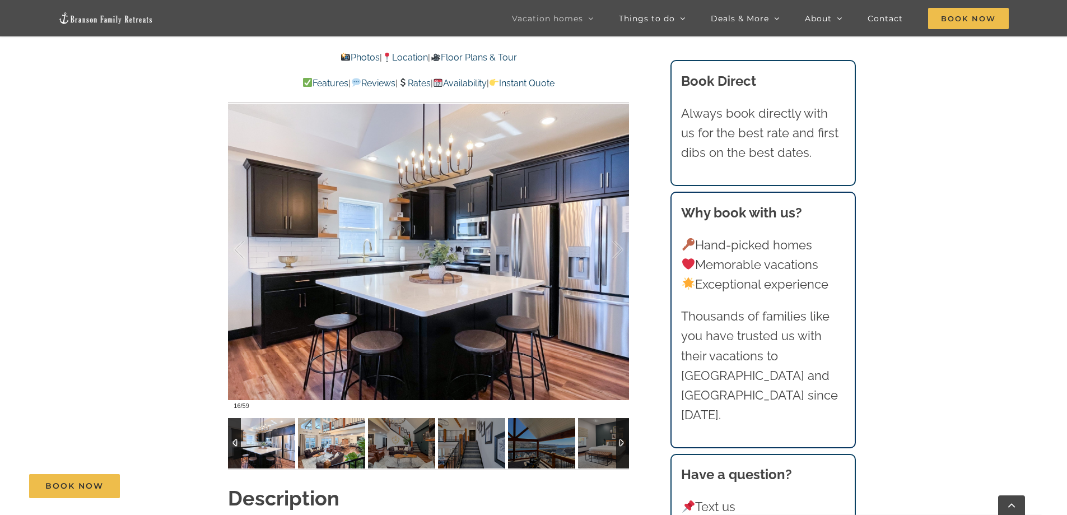
click at [315, 430] on img at bounding box center [331, 443] width 67 height 50
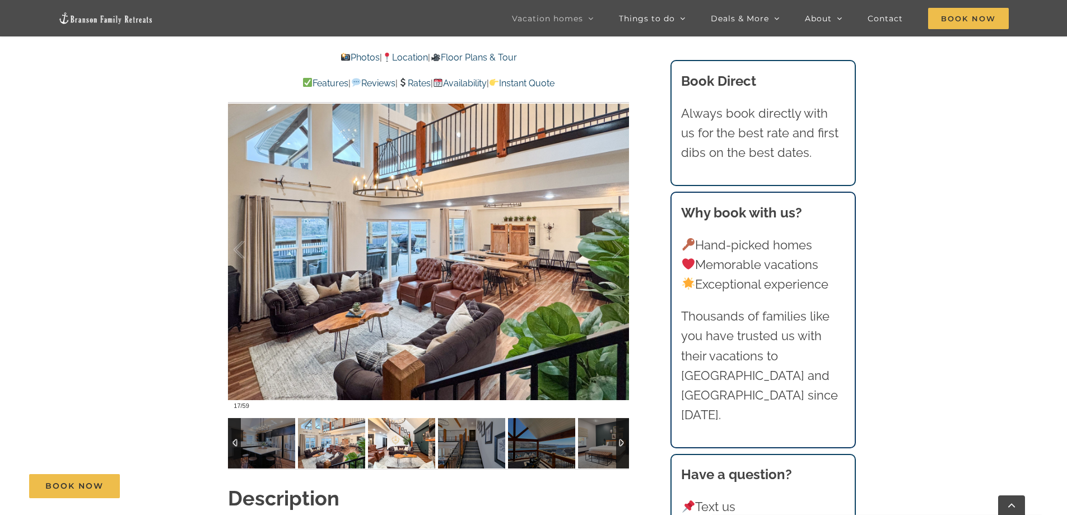
click at [394, 442] on img at bounding box center [401, 443] width 67 height 50
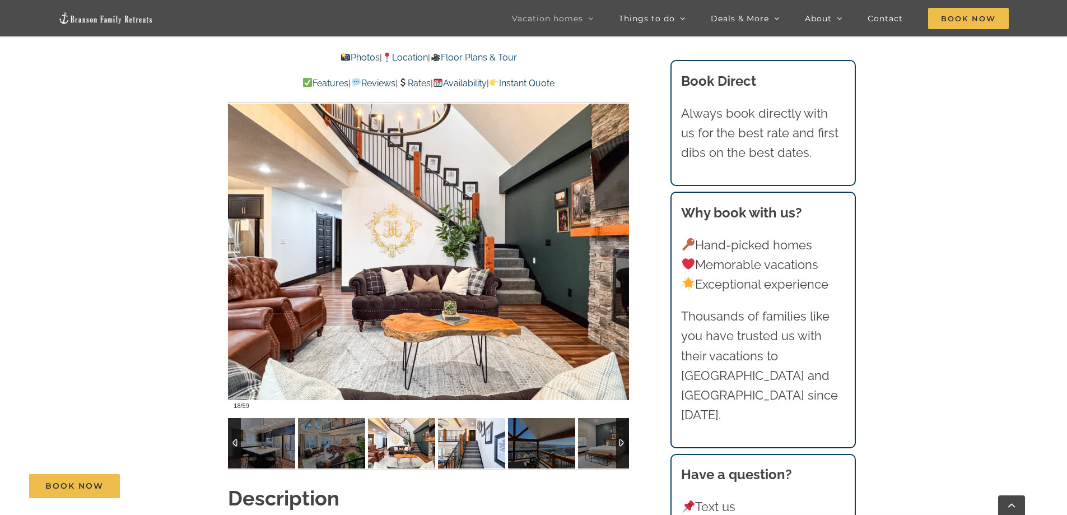
click at [466, 446] on img at bounding box center [471, 443] width 67 height 50
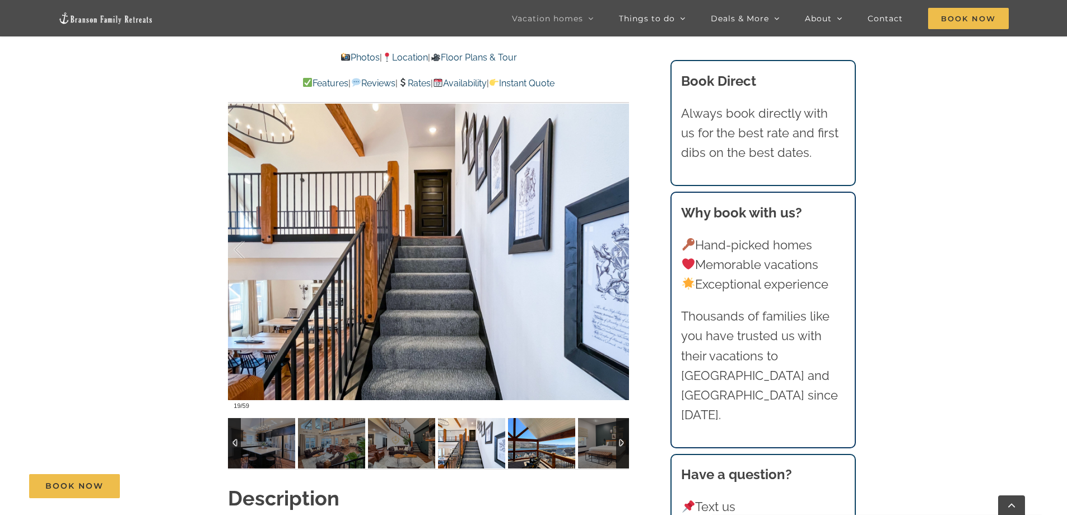
click at [539, 449] on img at bounding box center [541, 443] width 67 height 50
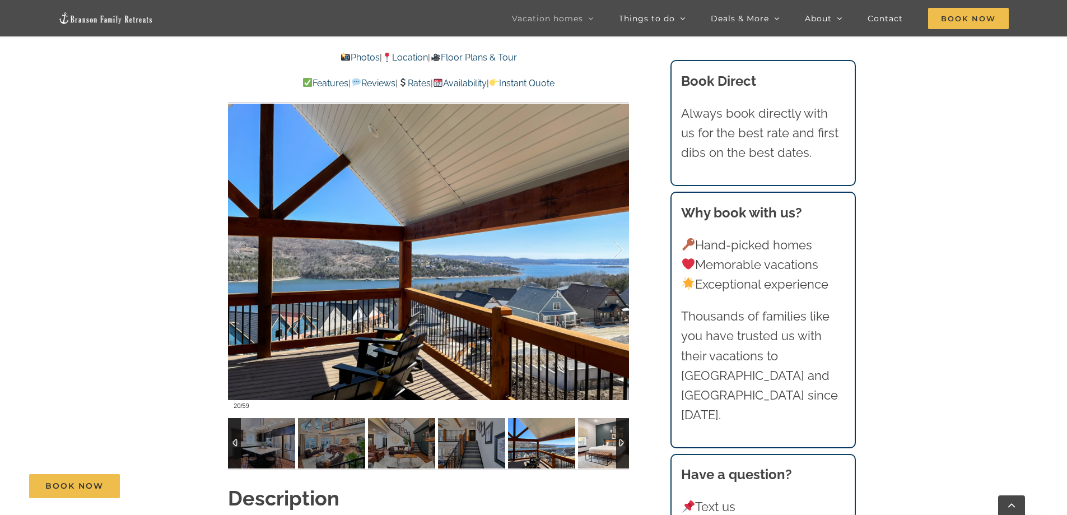
click at [598, 442] on img at bounding box center [611, 443] width 67 height 50
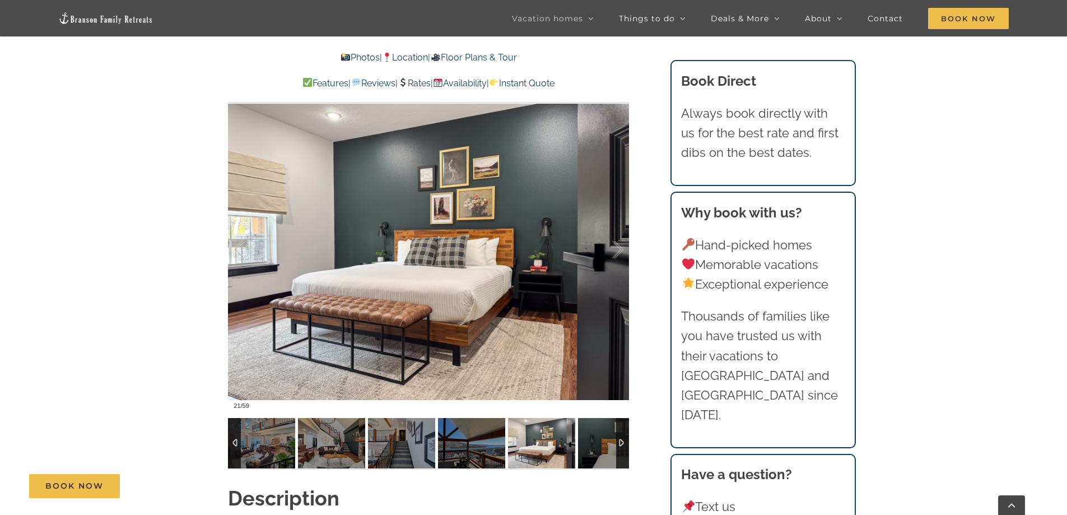
click at [620, 438] on div at bounding box center [622, 443] width 13 height 50
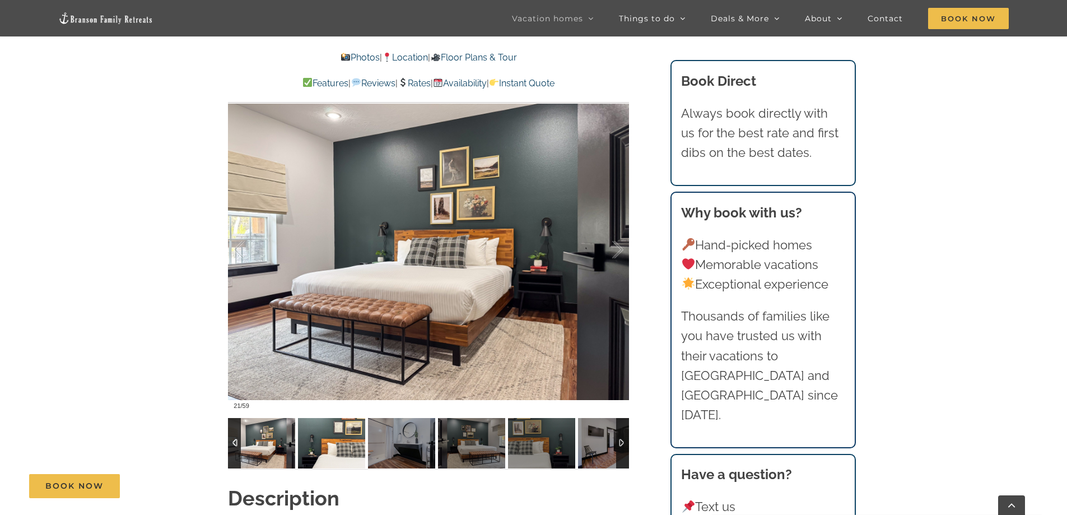
click at [332, 439] on img at bounding box center [331, 443] width 67 height 50
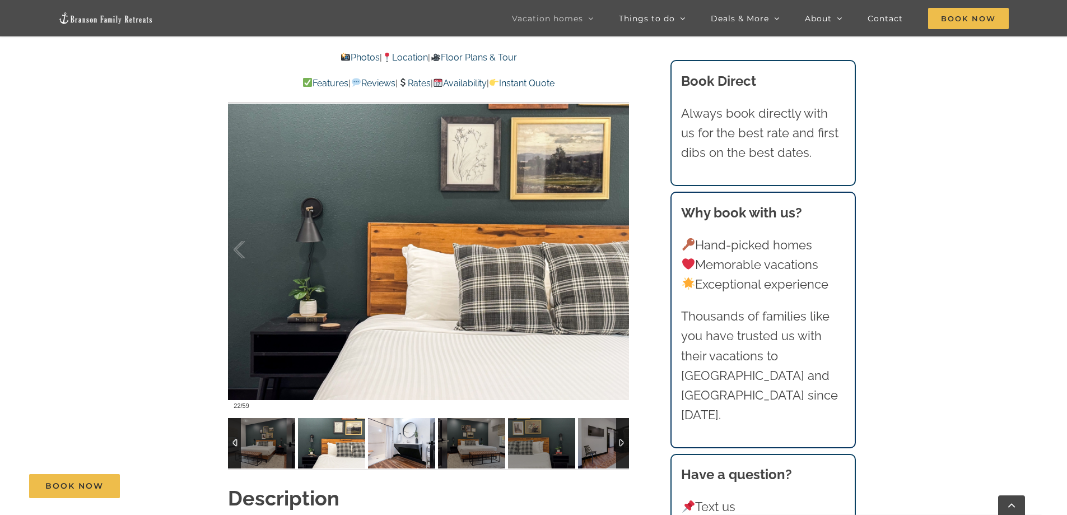
click at [383, 448] on img at bounding box center [401, 443] width 67 height 50
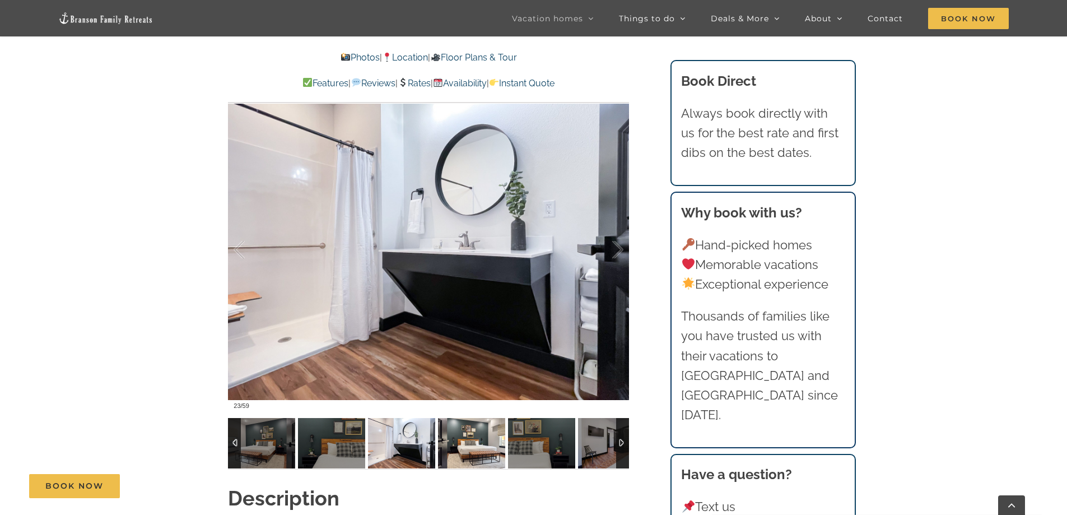
click at [468, 446] on img at bounding box center [471, 443] width 67 height 50
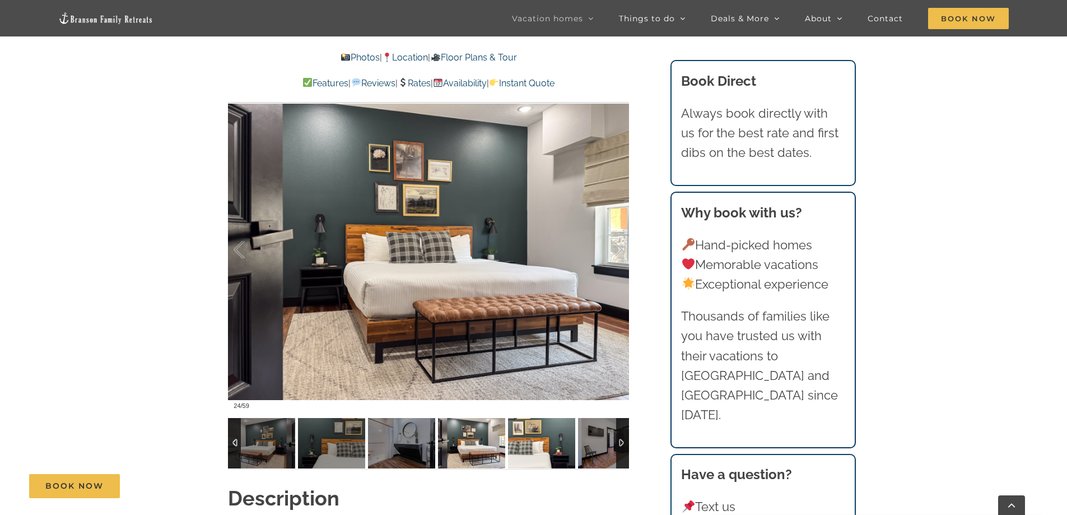
click at [534, 443] on img at bounding box center [541, 443] width 67 height 50
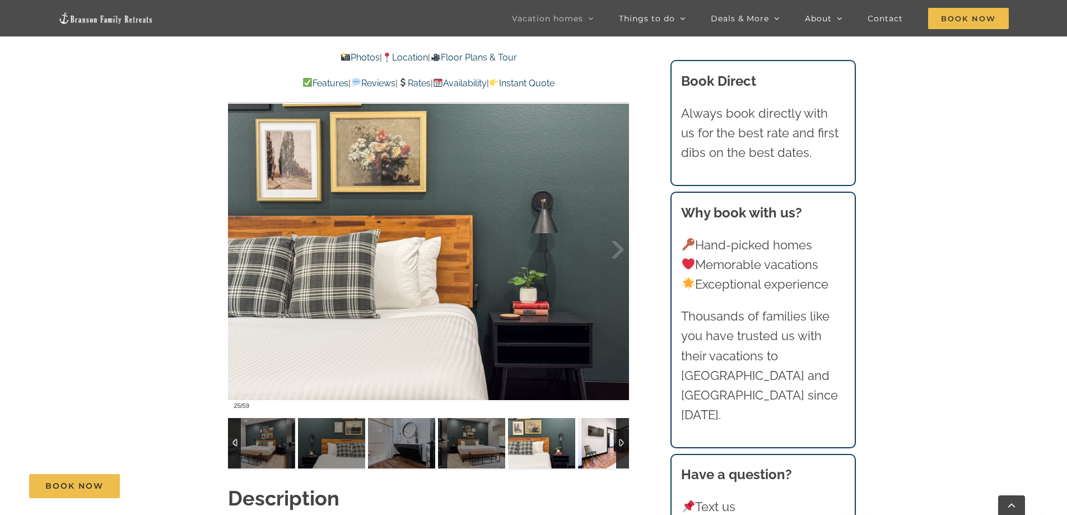
click at [593, 445] on img at bounding box center [611, 443] width 67 height 50
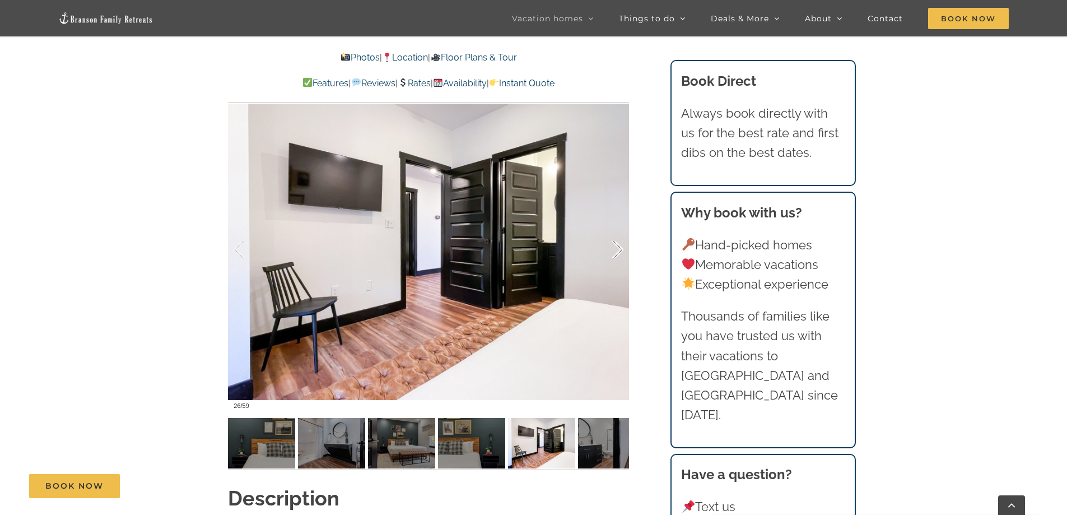
click at [616, 249] on div at bounding box center [606, 249] width 35 height 69
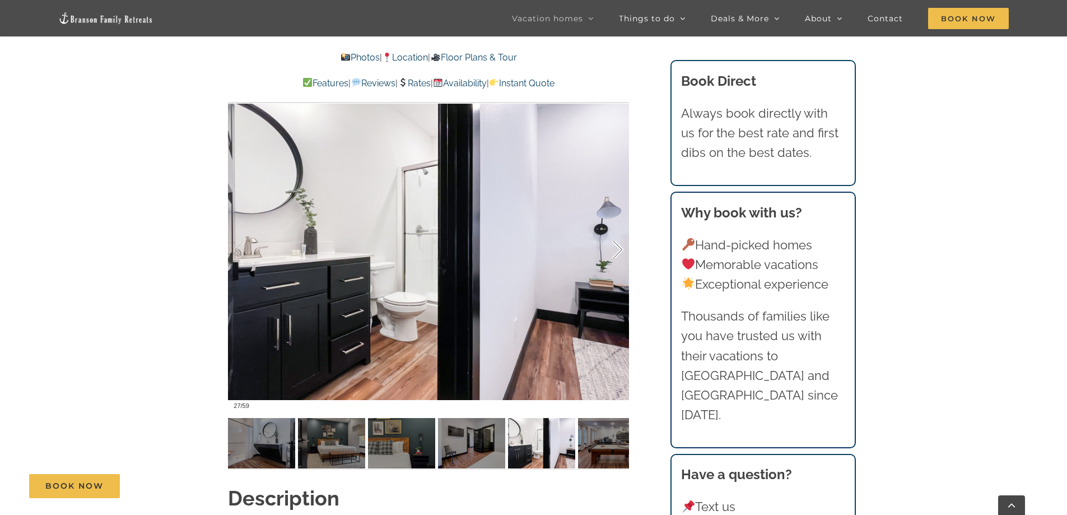
click at [616, 249] on div at bounding box center [606, 249] width 35 height 69
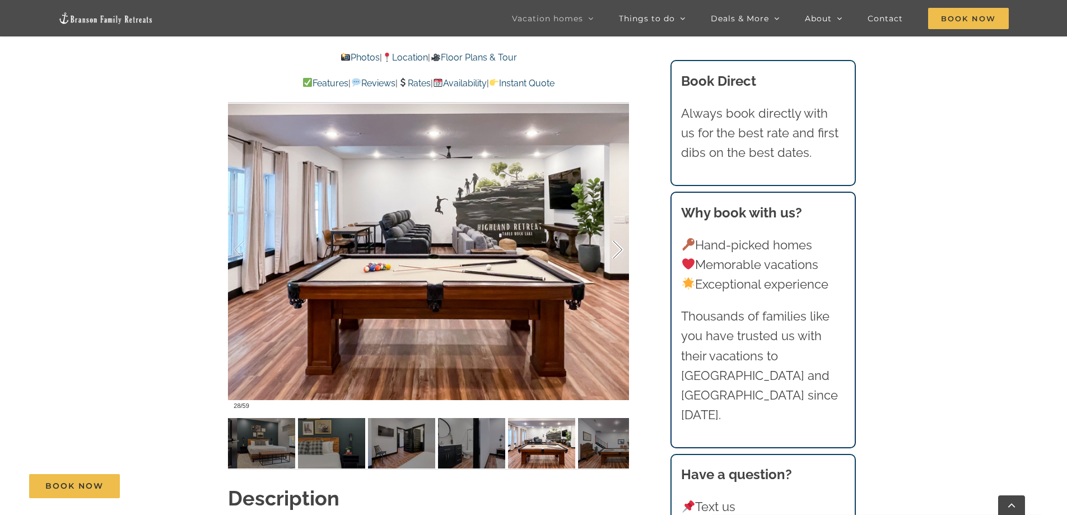
click at [616, 249] on div at bounding box center [606, 249] width 35 height 69
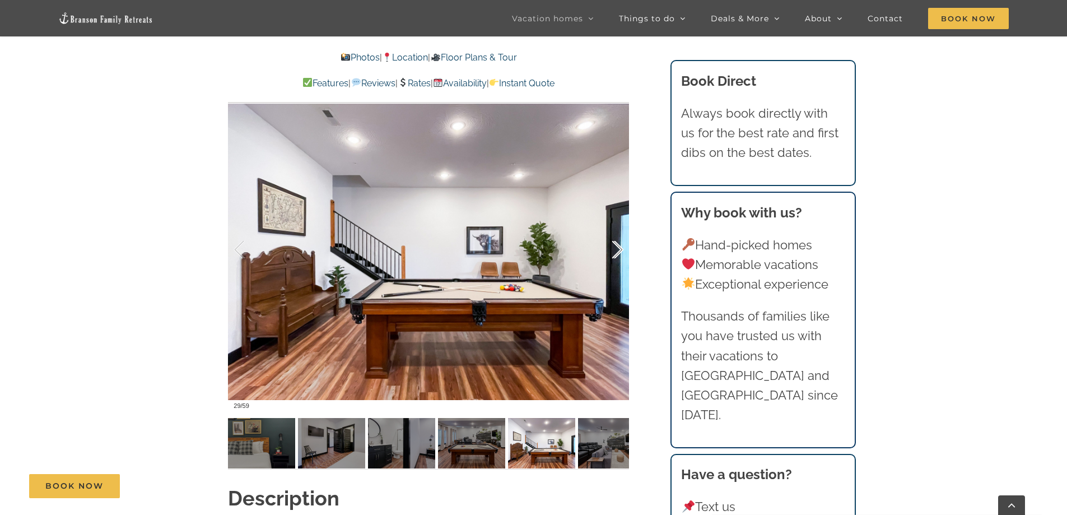
click at [616, 249] on div at bounding box center [606, 249] width 35 height 69
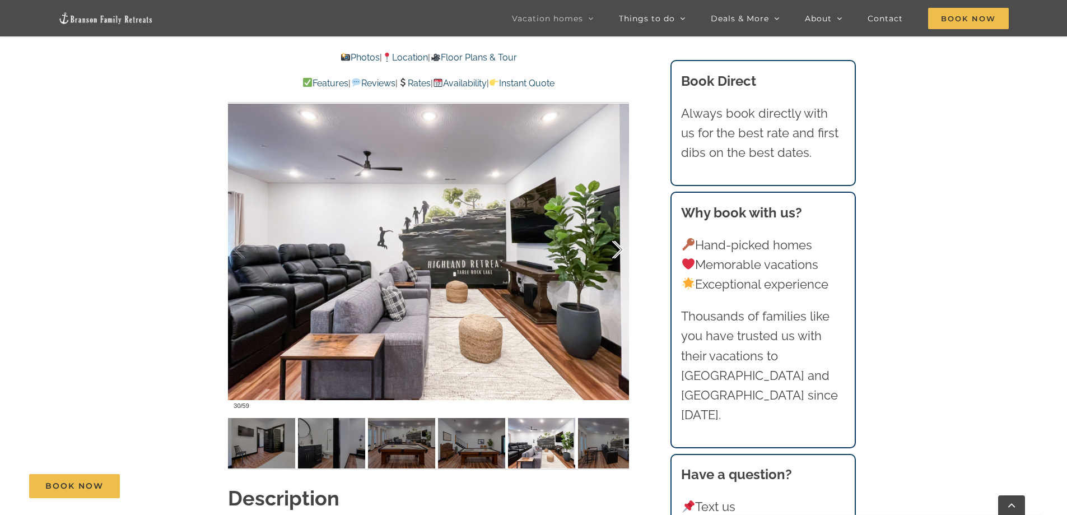
click at [616, 249] on div at bounding box center [606, 249] width 35 height 69
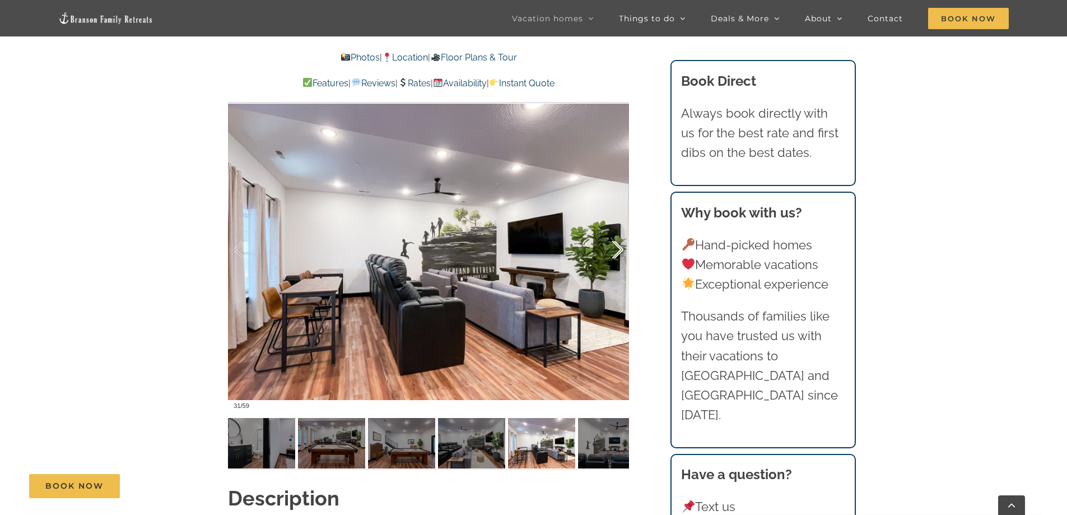
click at [616, 249] on div at bounding box center [606, 249] width 35 height 69
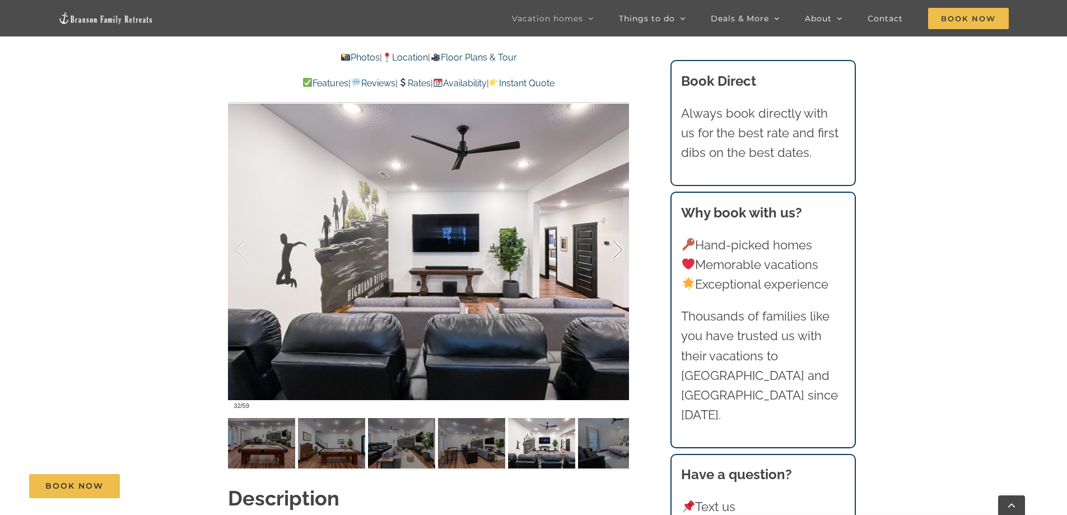
click at [616, 249] on div at bounding box center [606, 249] width 35 height 69
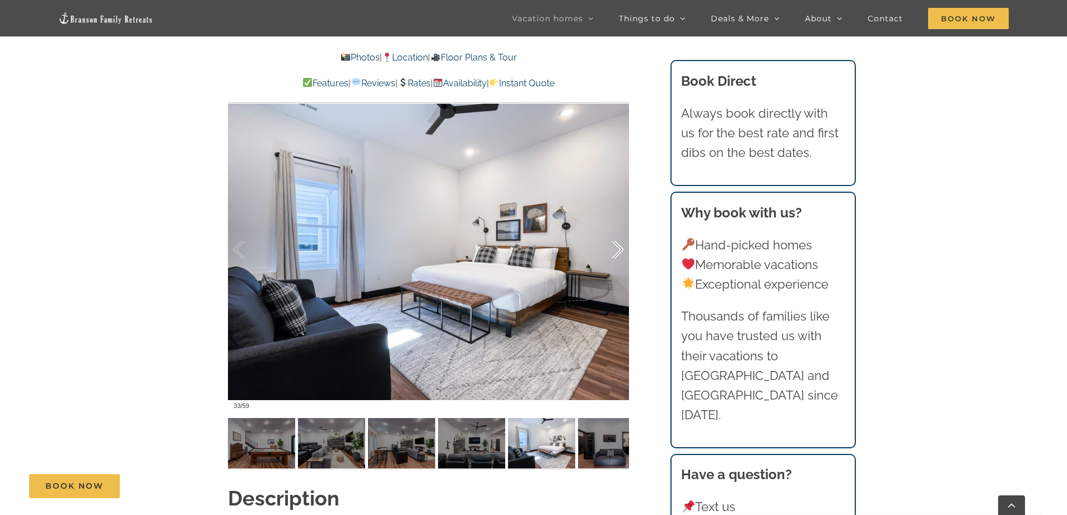
click at [616, 249] on div at bounding box center [606, 249] width 35 height 69
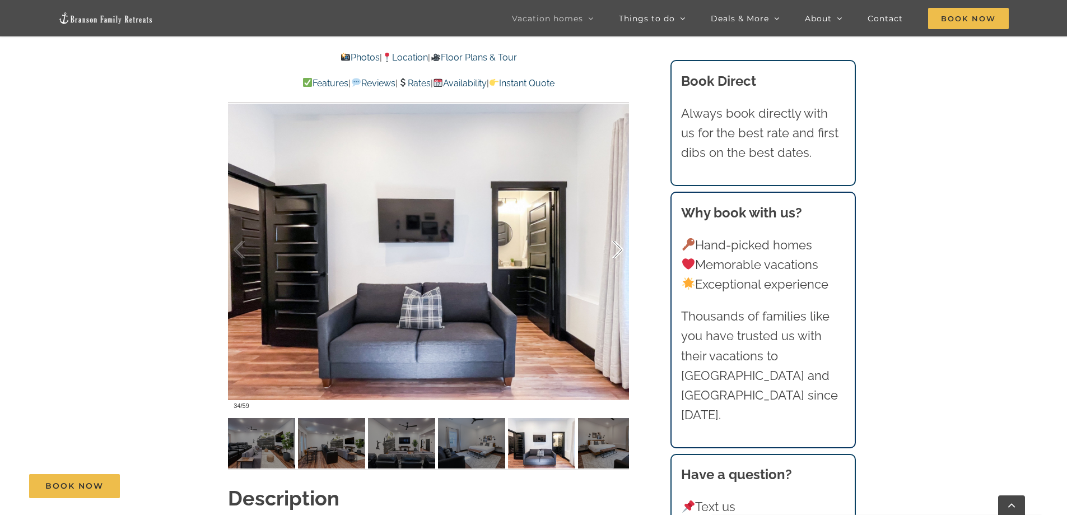
click at [616, 249] on div at bounding box center [606, 249] width 35 height 69
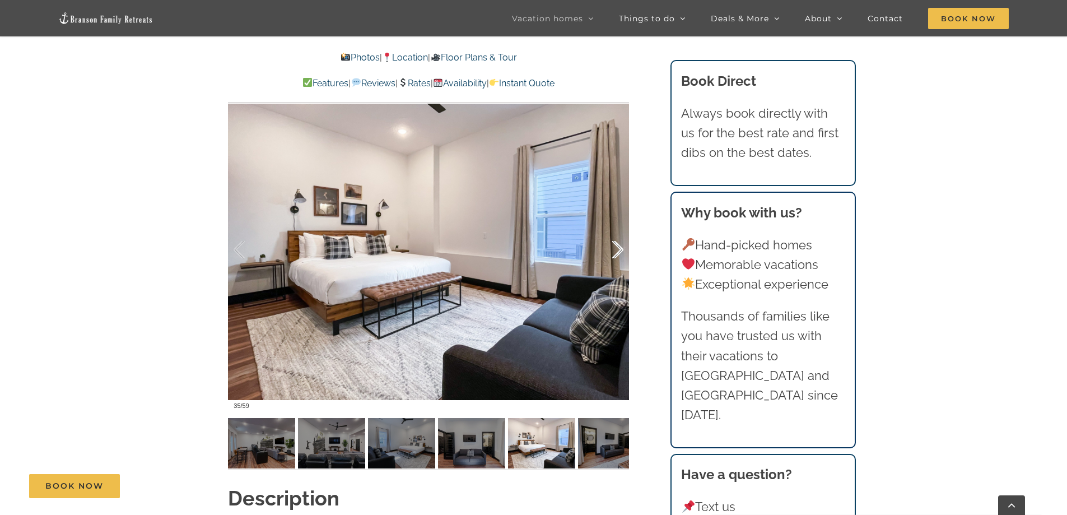
click at [616, 249] on div at bounding box center [606, 249] width 35 height 69
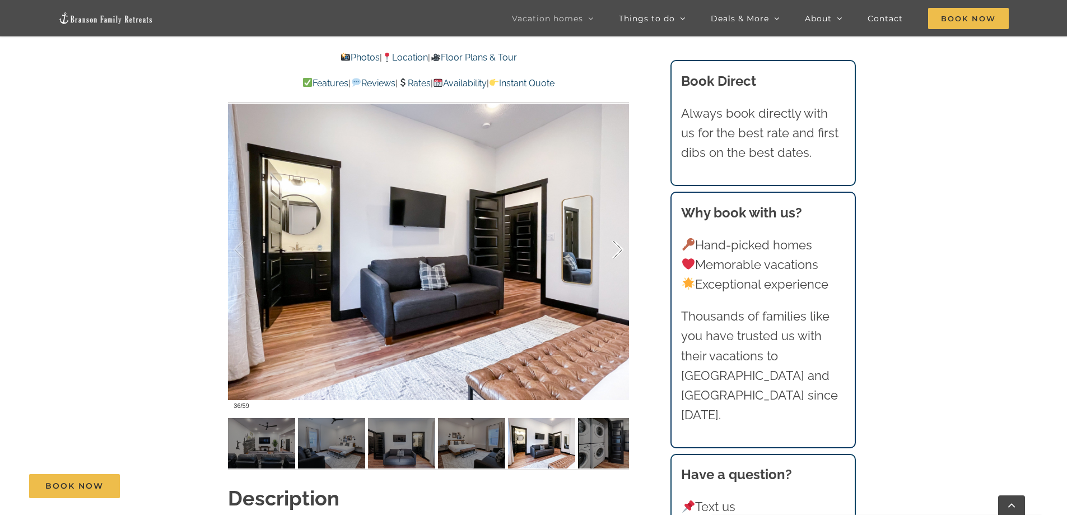
click at [616, 249] on div at bounding box center [606, 249] width 35 height 69
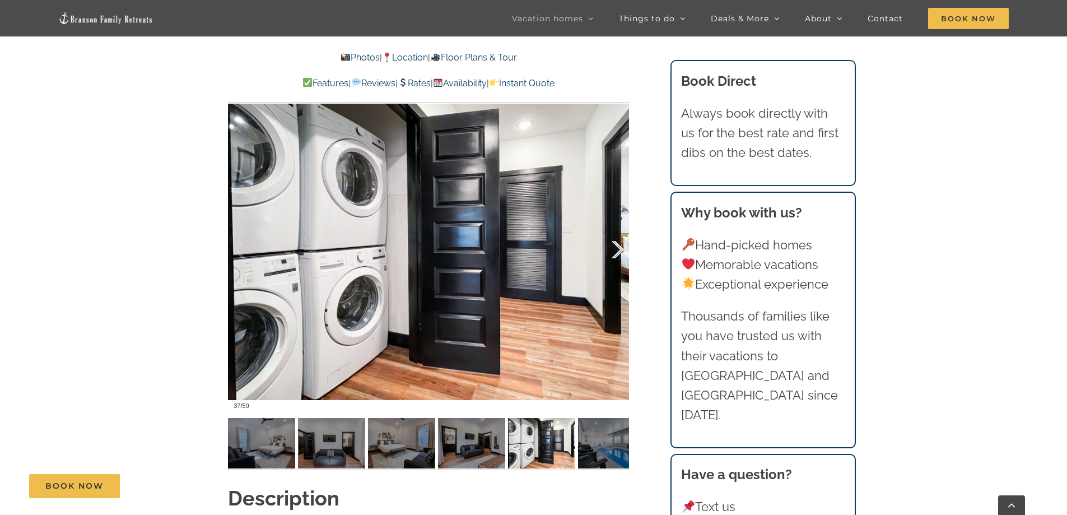
click at [616, 249] on div at bounding box center [606, 249] width 35 height 69
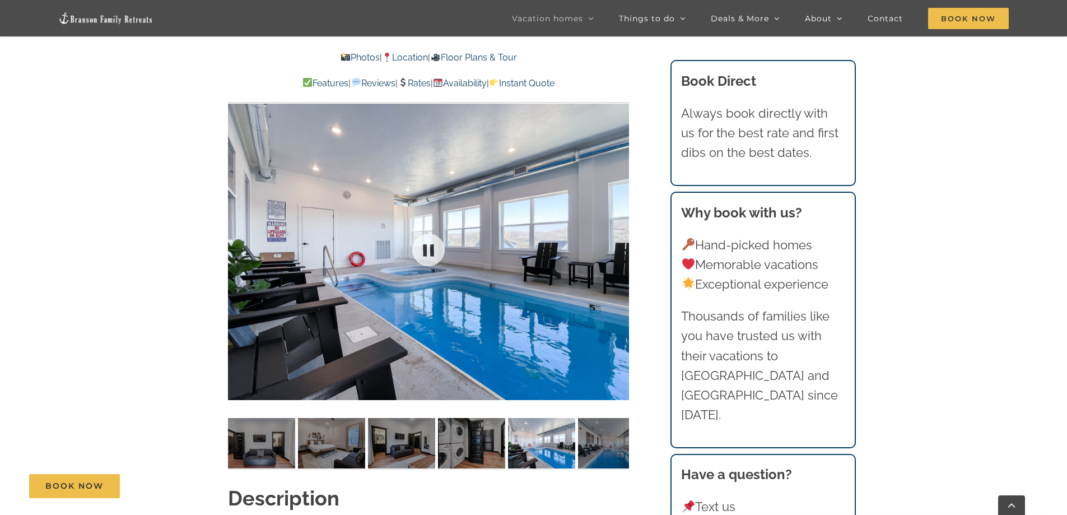
click at [616, 249] on div "38 / 59" at bounding box center [428, 249] width 401 height 329
click at [616, 249] on div at bounding box center [606, 249] width 35 height 69
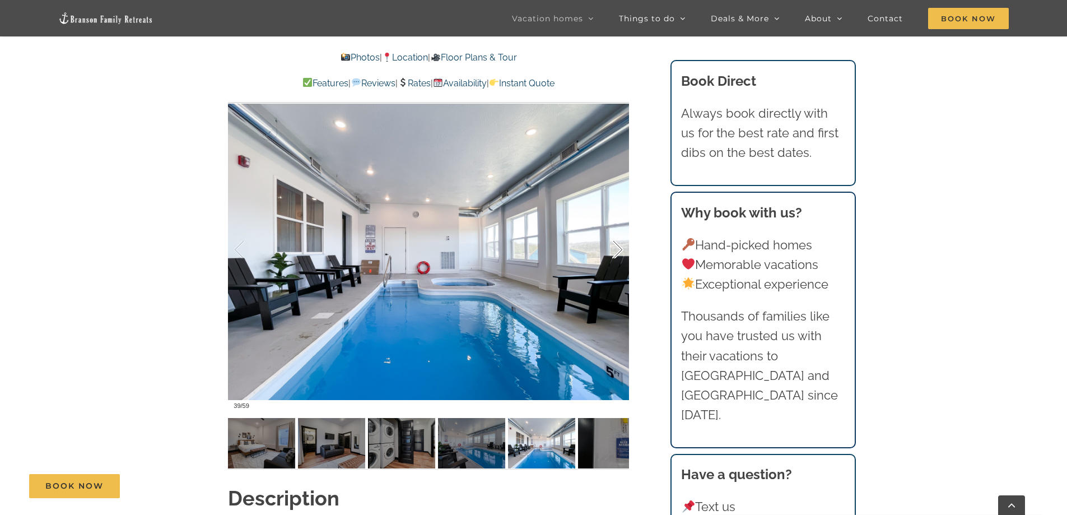
click at [616, 249] on div at bounding box center [606, 249] width 35 height 69
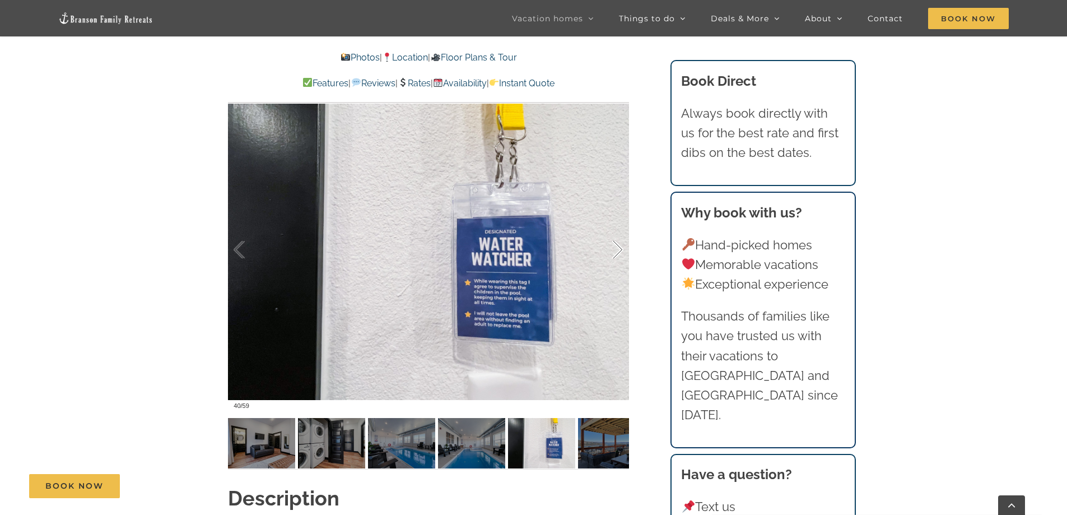
click at [616, 249] on div at bounding box center [606, 249] width 35 height 69
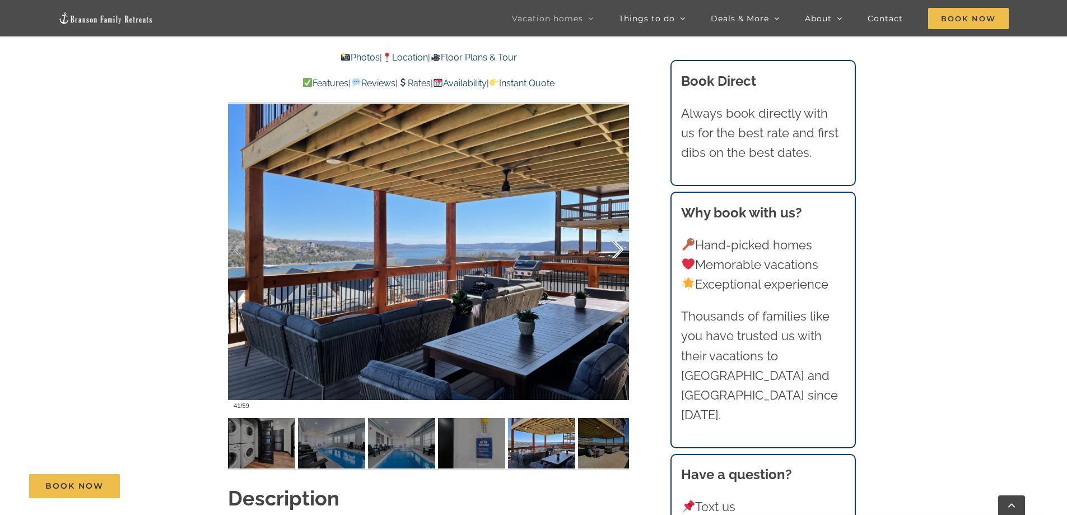
click at [616, 249] on div at bounding box center [606, 249] width 35 height 69
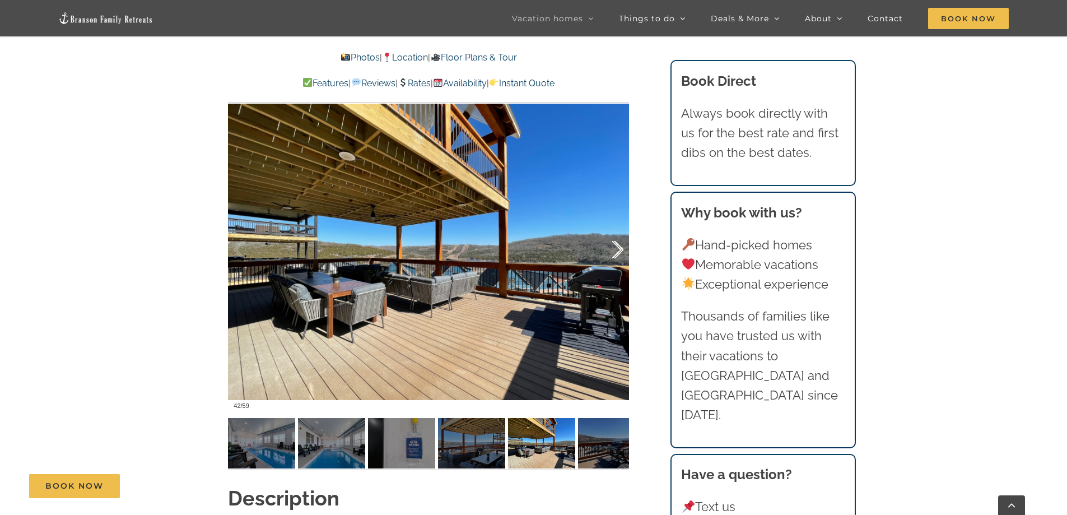
click at [616, 249] on div at bounding box center [606, 249] width 35 height 69
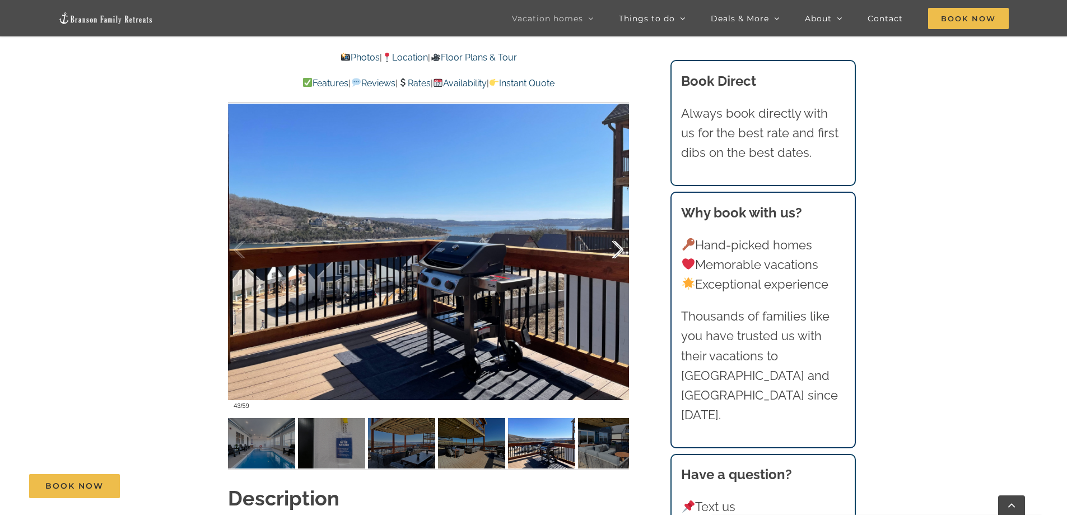
click at [616, 249] on div at bounding box center [606, 249] width 35 height 69
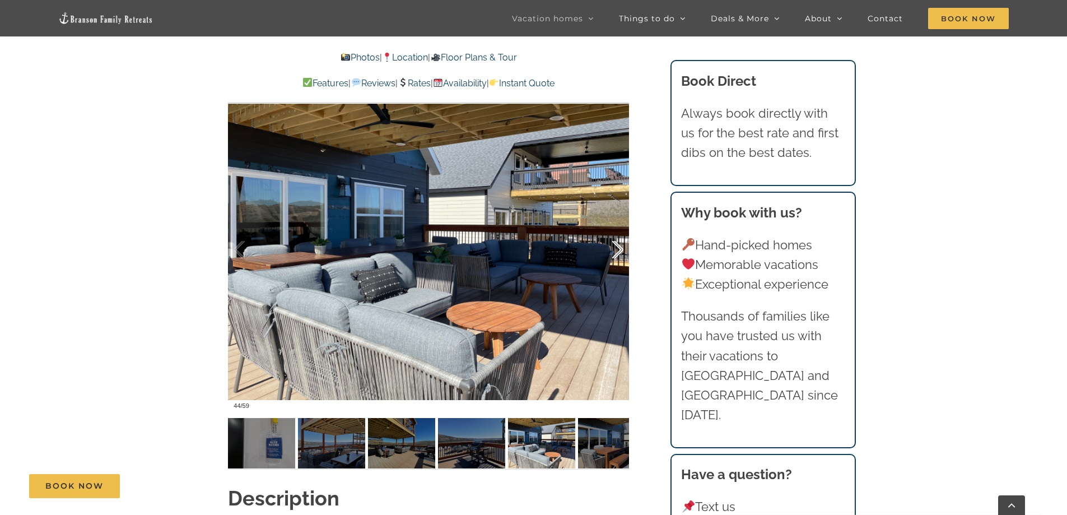
click at [616, 249] on div at bounding box center [606, 249] width 35 height 69
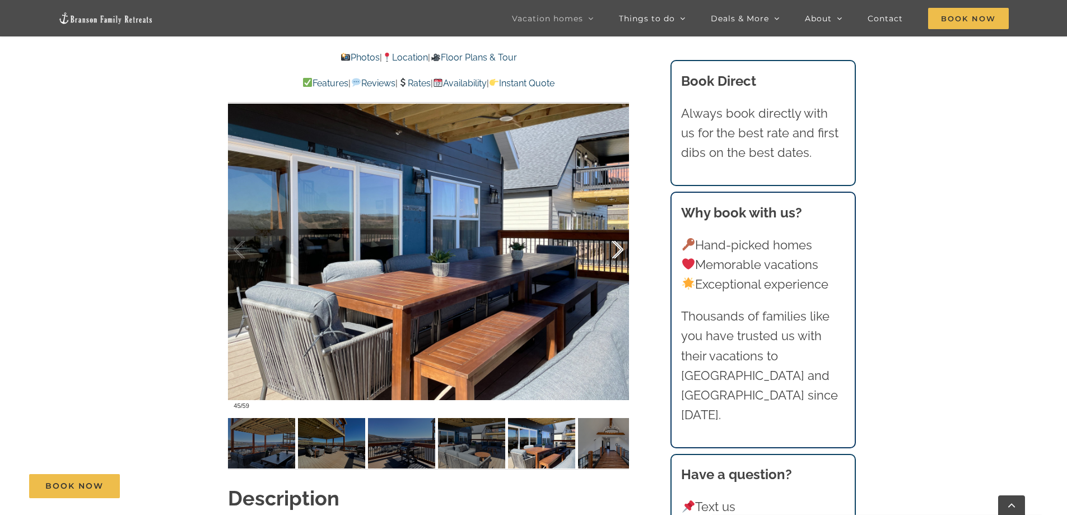
click at [616, 249] on div at bounding box center [606, 249] width 35 height 69
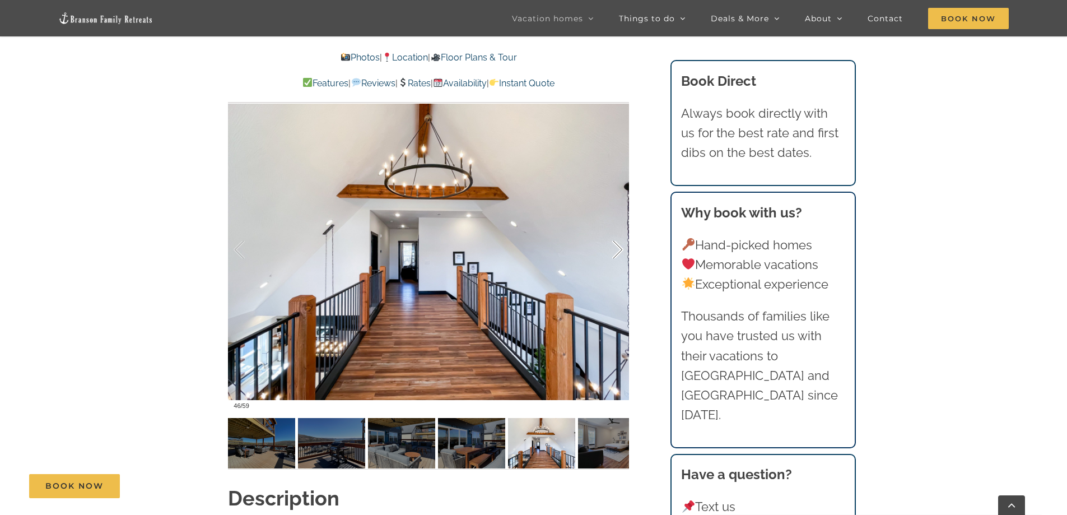
click at [616, 249] on div at bounding box center [606, 249] width 35 height 69
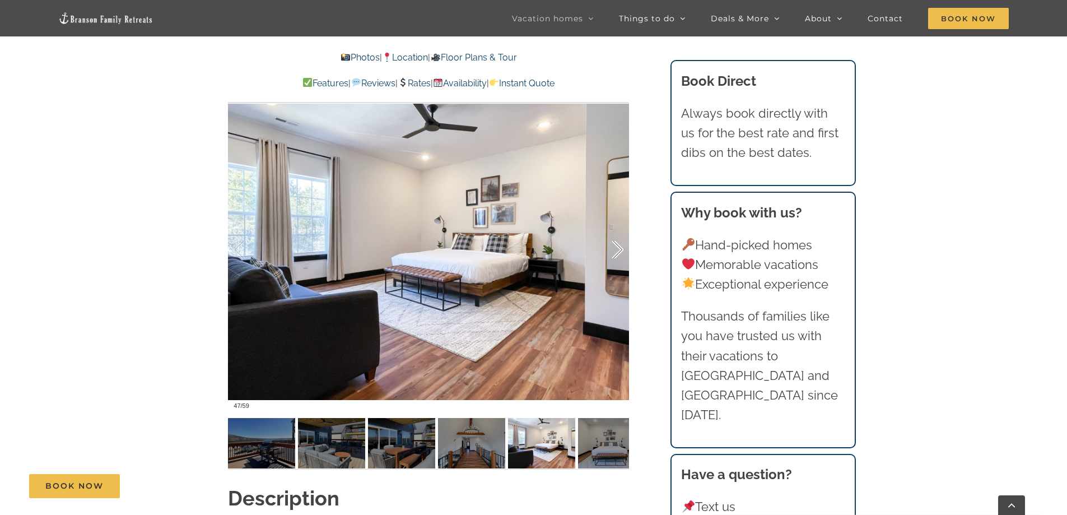
click at [616, 249] on div at bounding box center [606, 249] width 35 height 69
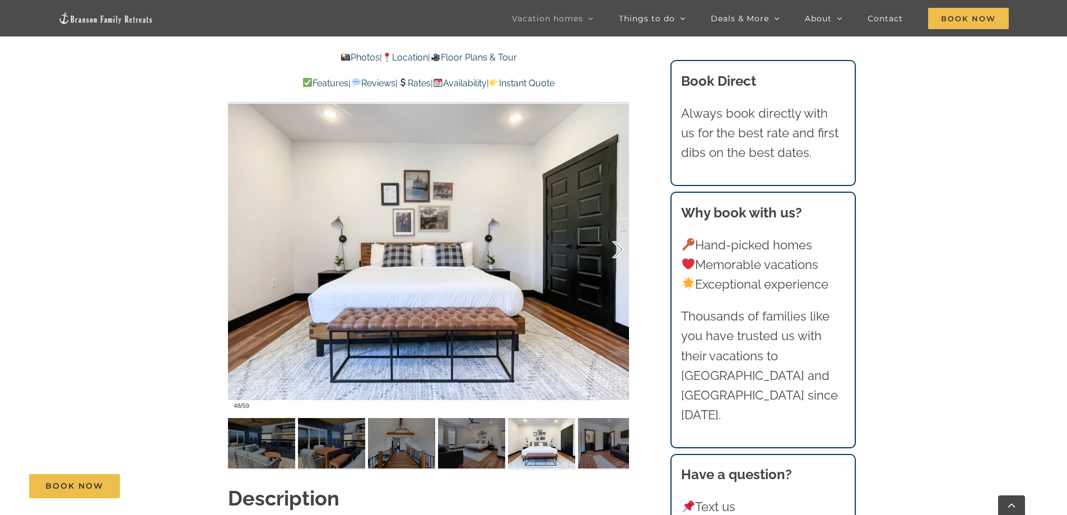
click at [616, 249] on div at bounding box center [606, 249] width 35 height 69
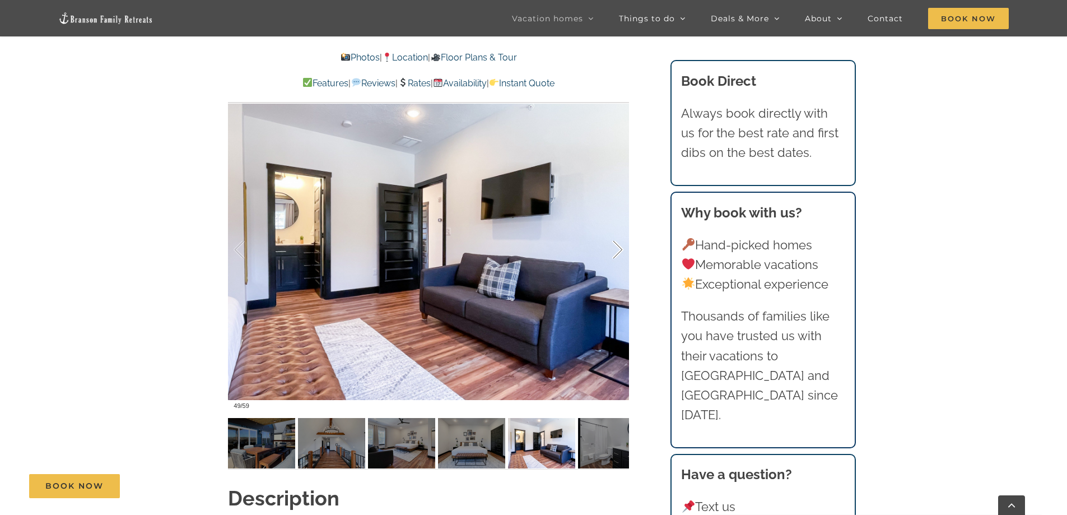
click at [616, 249] on div at bounding box center [606, 249] width 35 height 69
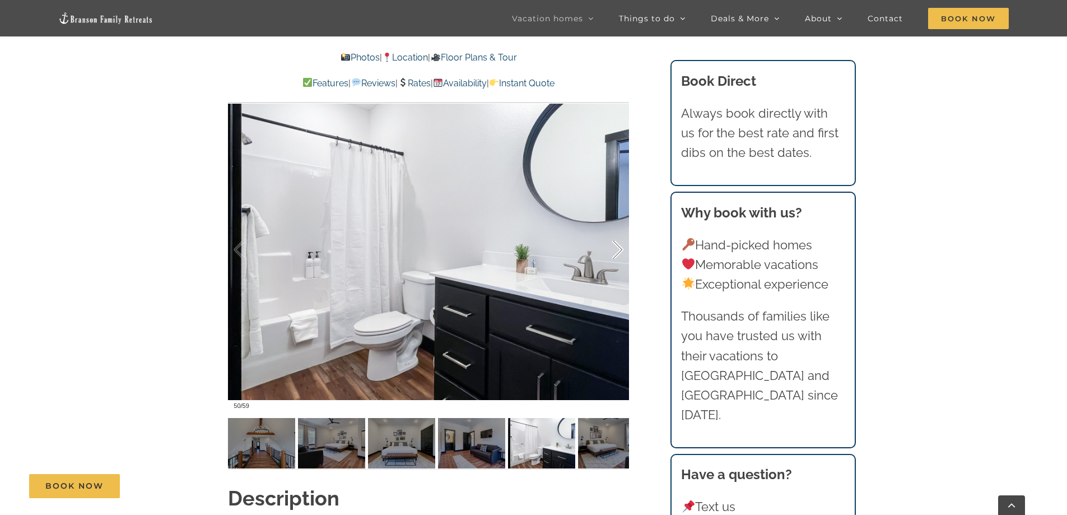
click at [616, 249] on div at bounding box center [606, 249] width 35 height 69
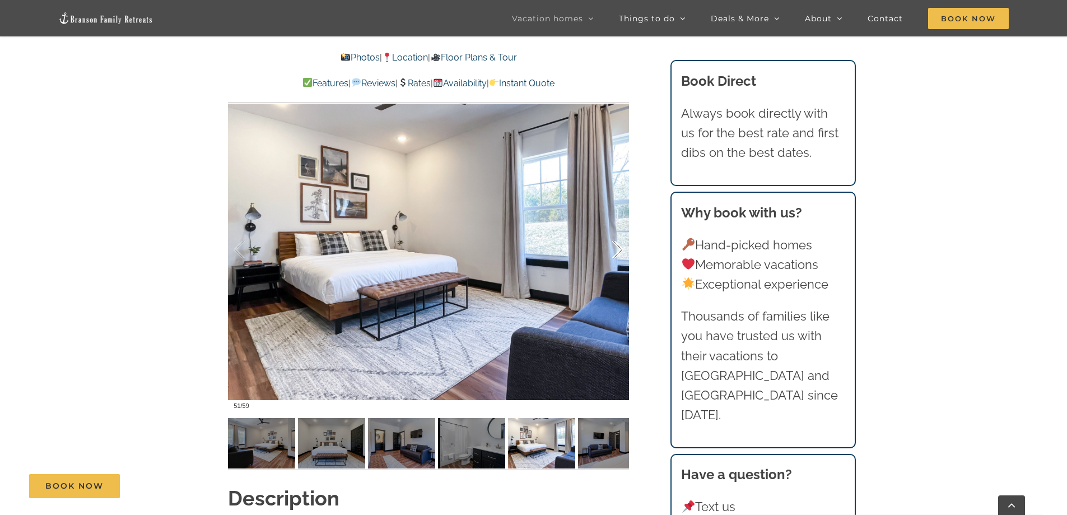
click at [616, 249] on div at bounding box center [606, 249] width 35 height 69
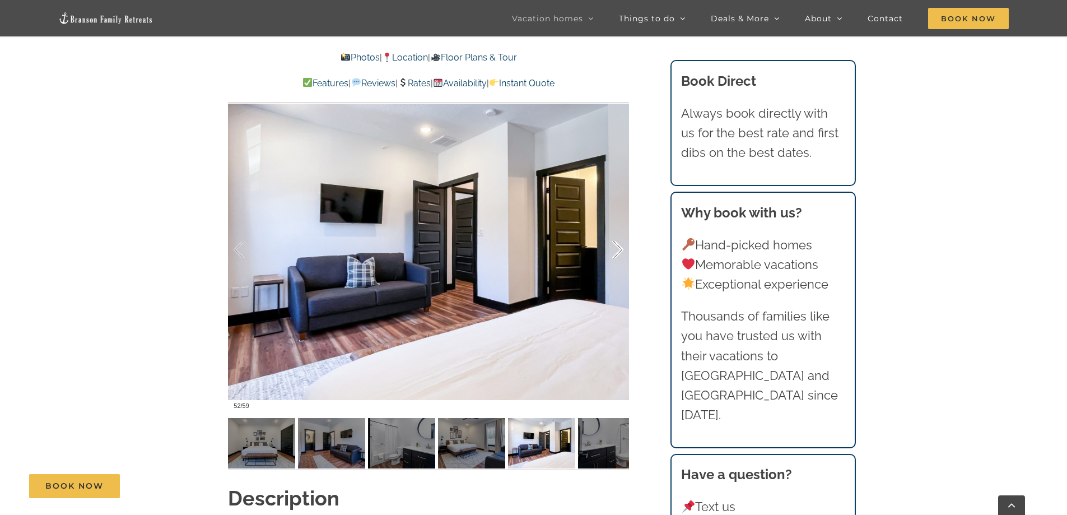
click at [616, 249] on div at bounding box center [606, 249] width 35 height 69
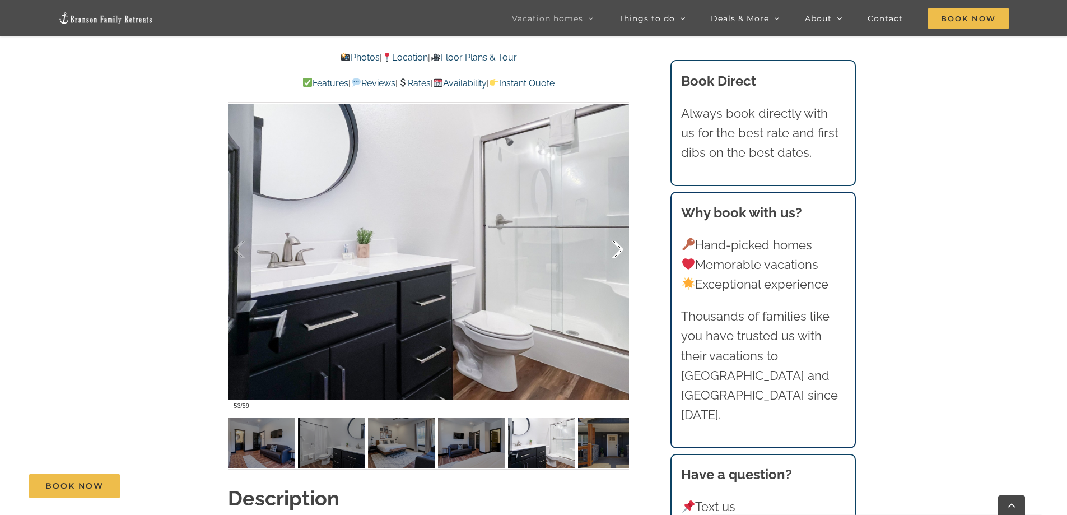
click at [616, 249] on div at bounding box center [606, 249] width 35 height 69
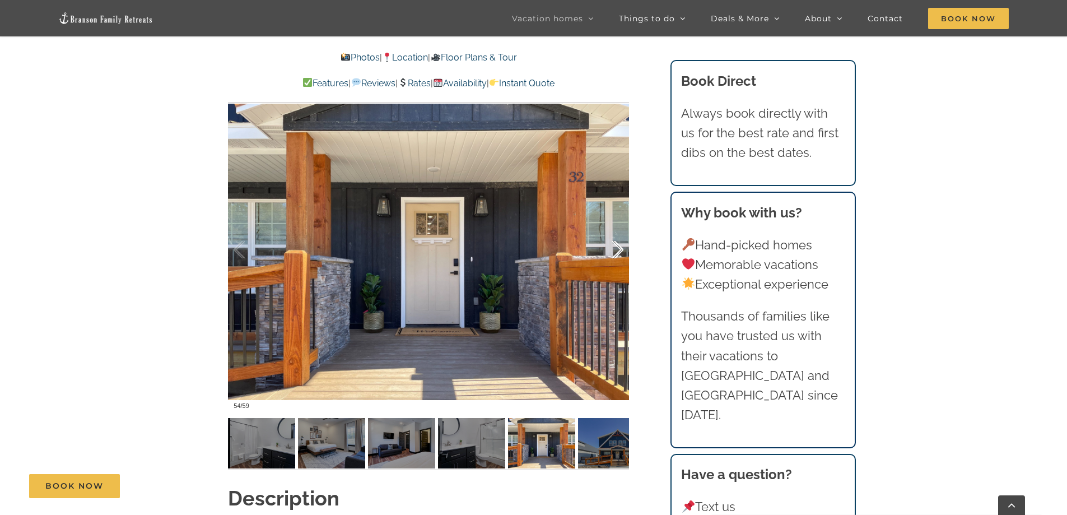
click at [616, 249] on div at bounding box center [606, 249] width 35 height 69
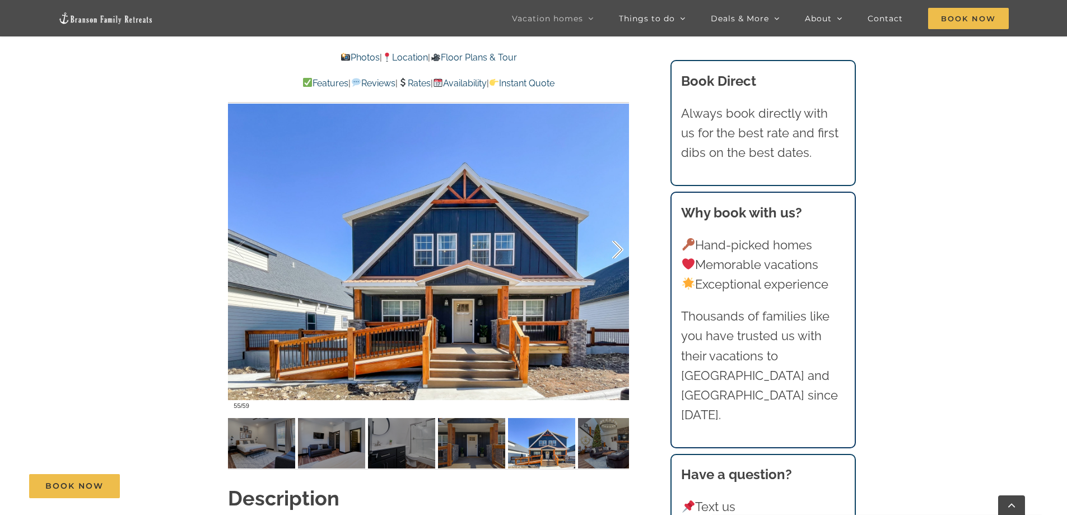
click at [616, 249] on div at bounding box center [606, 249] width 35 height 69
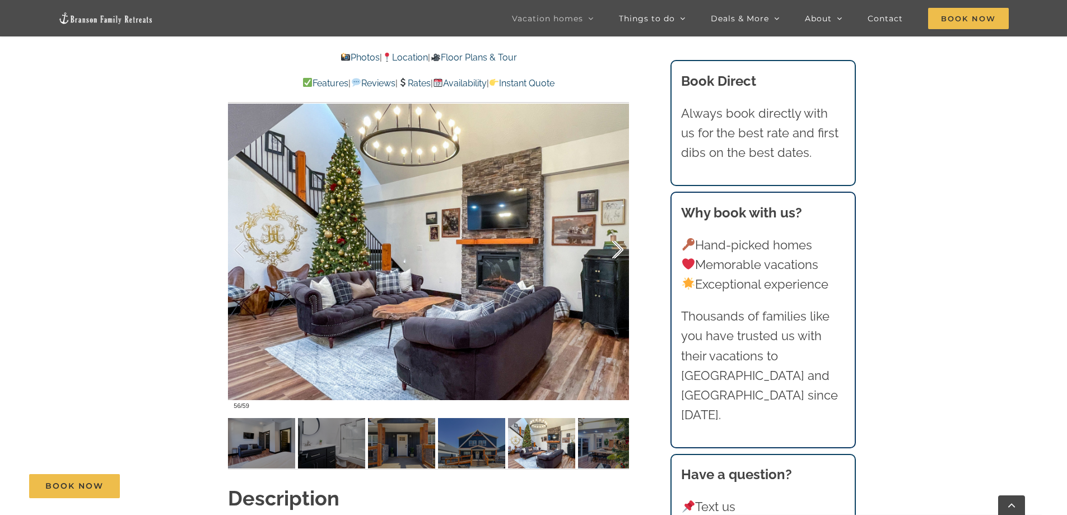
click at [616, 249] on div at bounding box center [606, 249] width 35 height 69
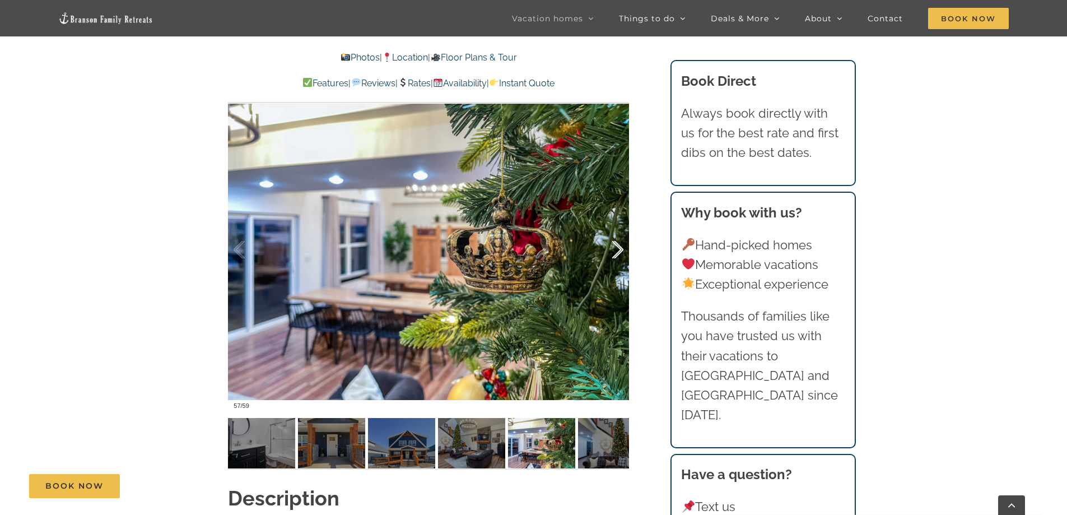
click at [616, 249] on div at bounding box center [606, 249] width 35 height 69
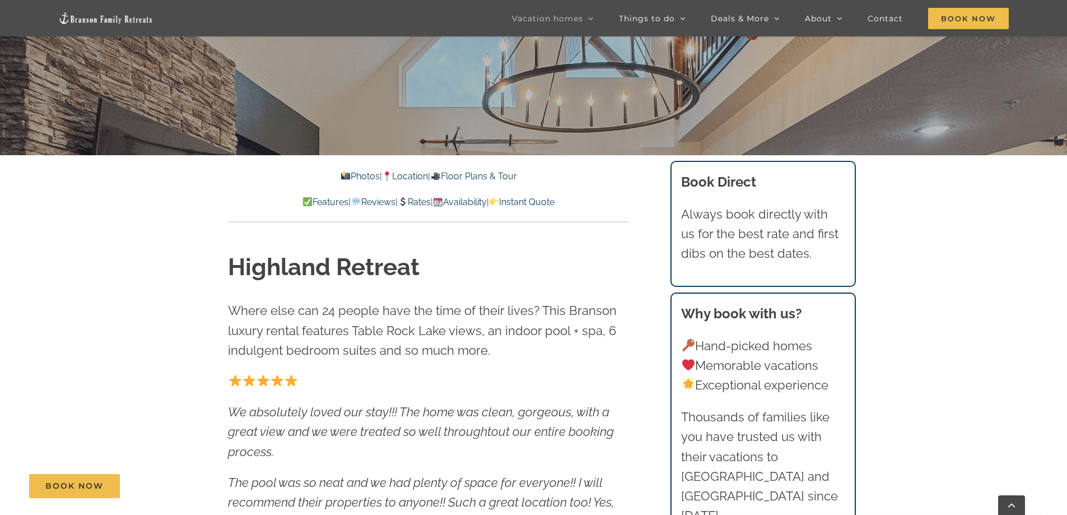
scroll to position [0, 0]
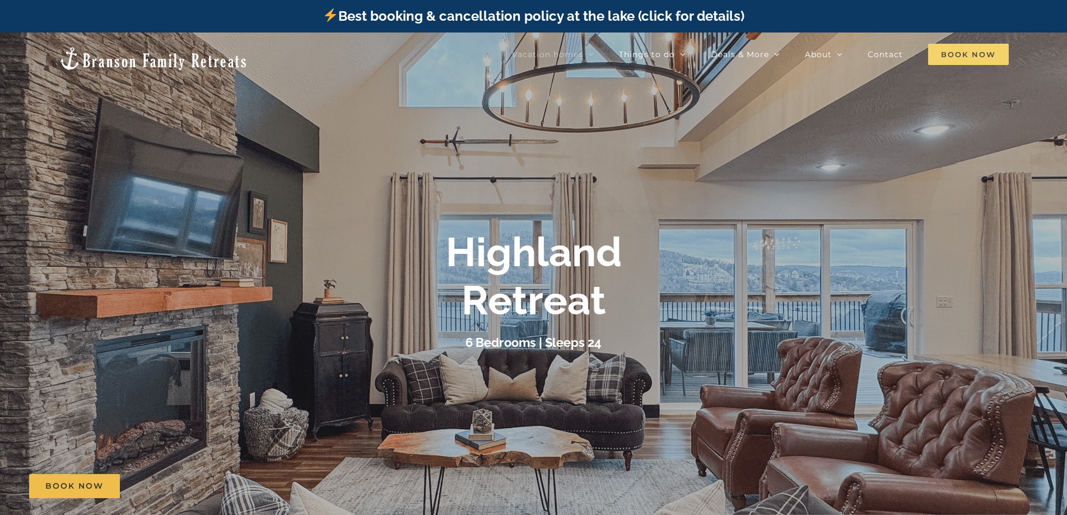
click at [950, 53] on span "Book Now" at bounding box center [968, 54] width 81 height 21
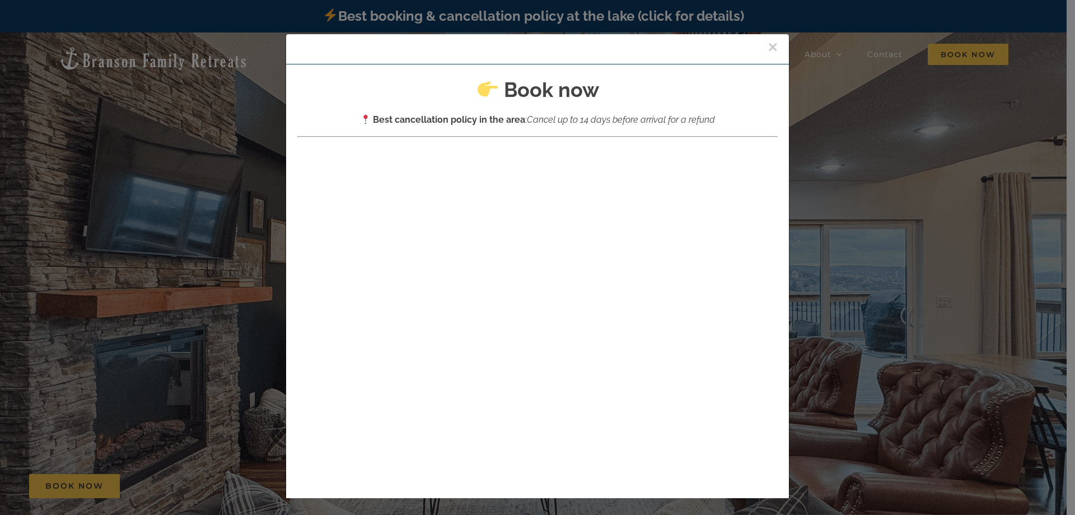
click at [768, 41] on button "×" at bounding box center [773, 47] width 10 height 17
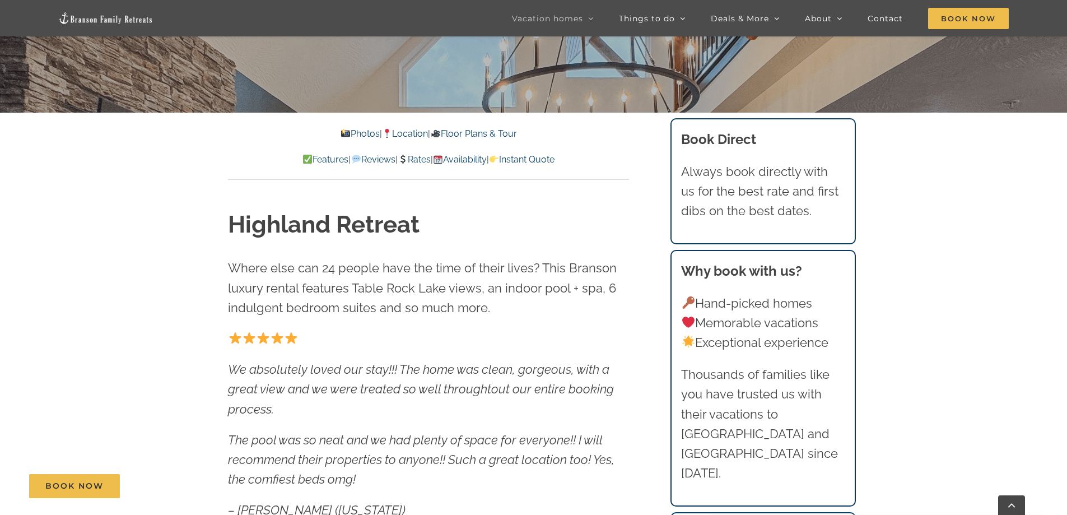
scroll to position [448, 0]
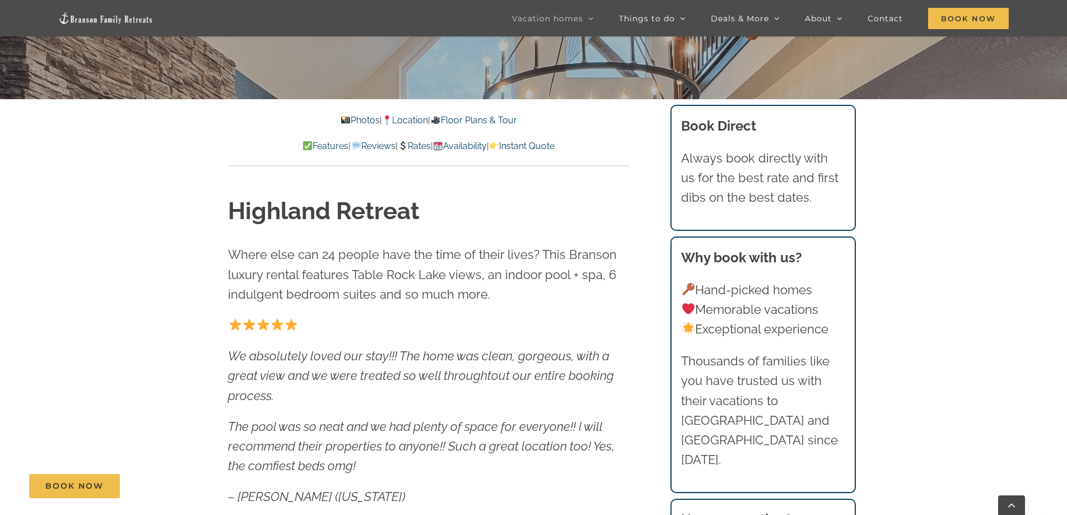
click at [473, 145] on link "Availability" at bounding box center [460, 146] width 54 height 11
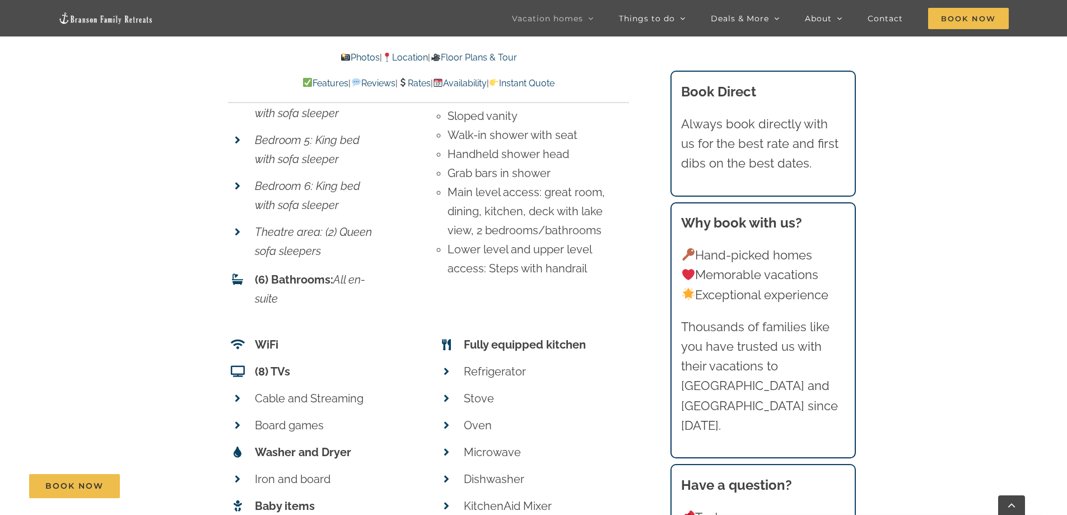
scroll to position [4318, 0]
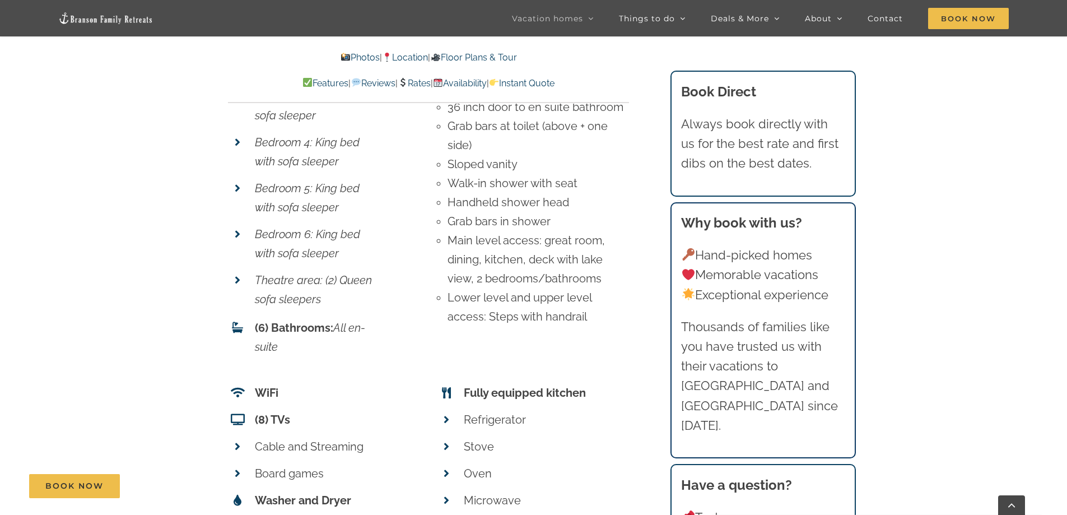
click at [474, 84] on link "Availability" at bounding box center [460, 83] width 54 height 11
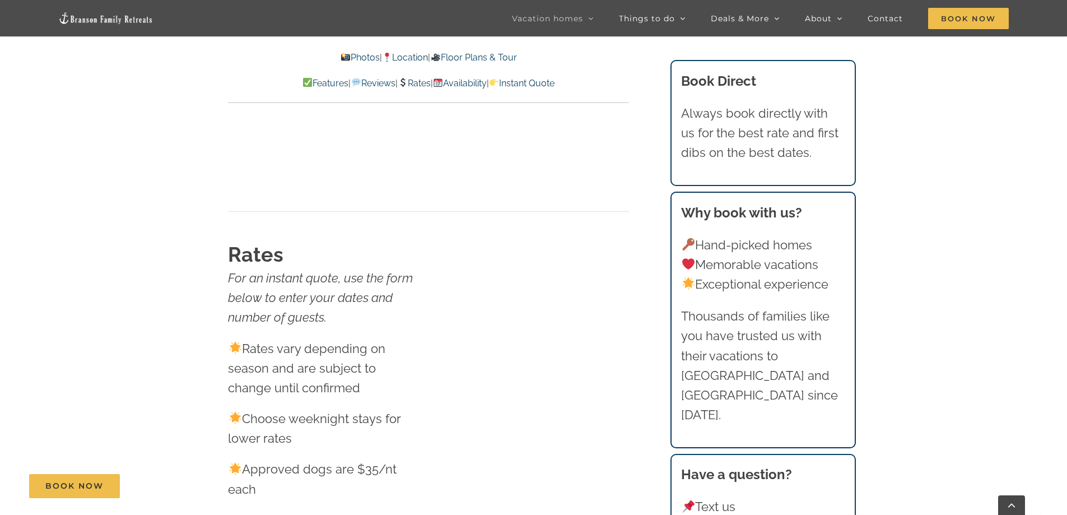
scroll to position [6446, 0]
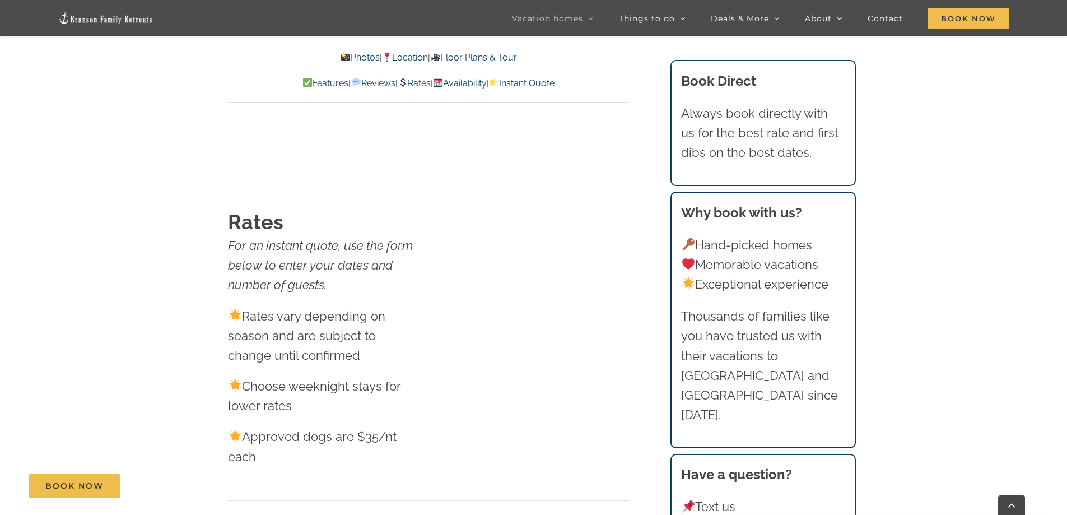
click at [410, 83] on link "Rates" at bounding box center [414, 83] width 33 height 11
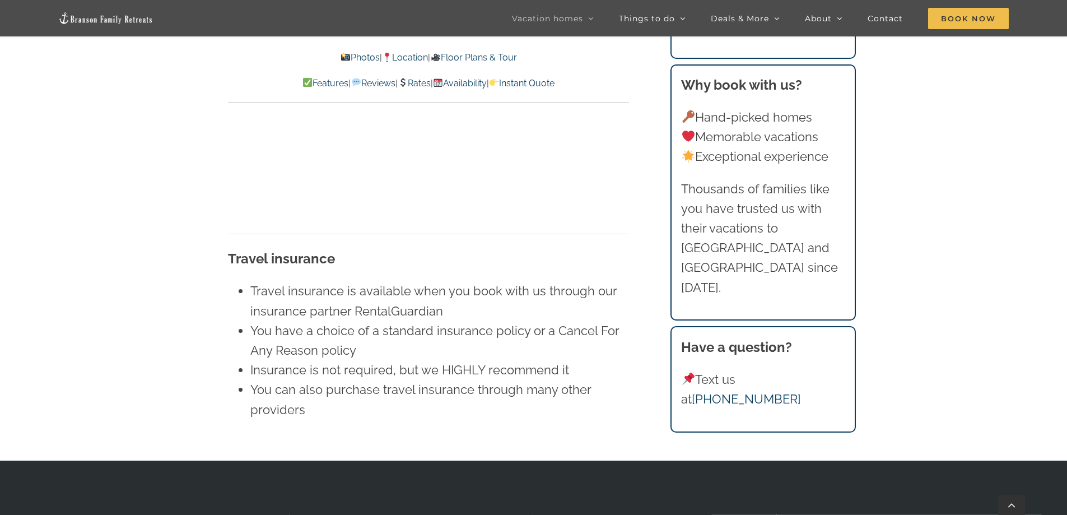
scroll to position [7342, 0]
